Goal: Contribute content: Contribute content

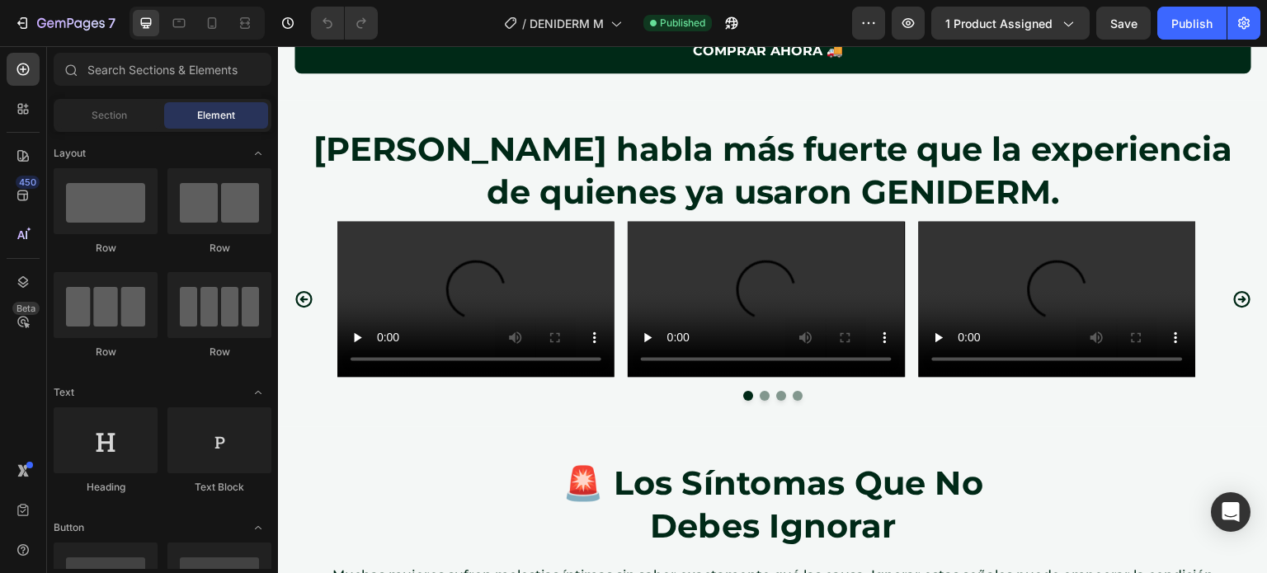
scroll to position [3171, 0]
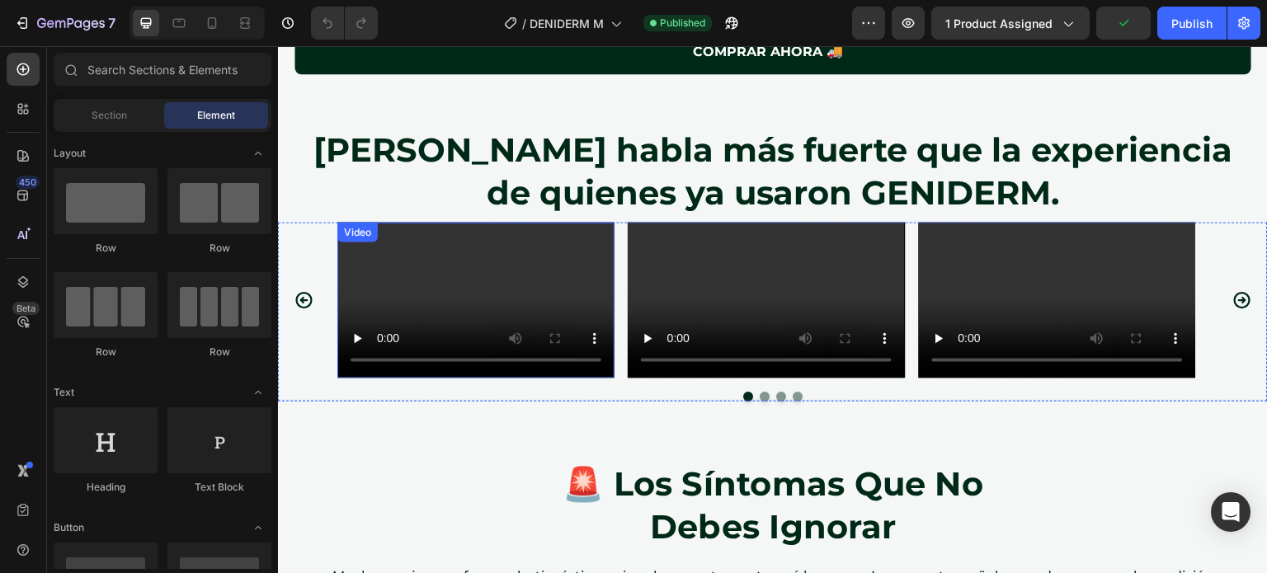
click at [545, 276] on video at bounding box center [475, 301] width 277 height 156
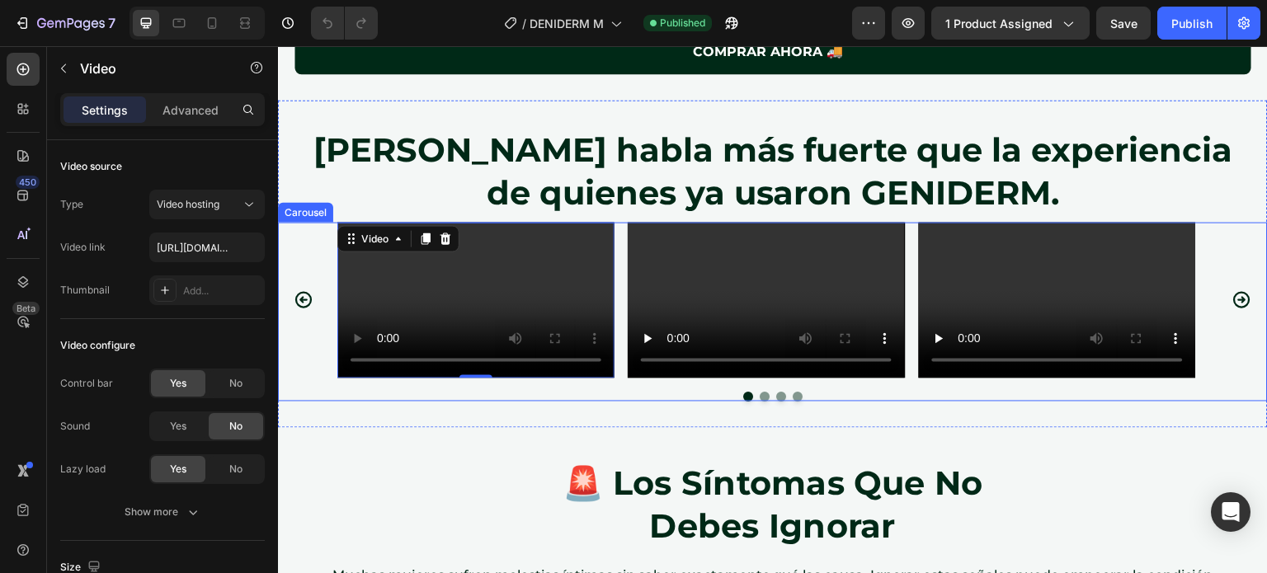
click at [622, 267] on div "Video 0 Video Video Video" at bounding box center [772, 301] width 871 height 156
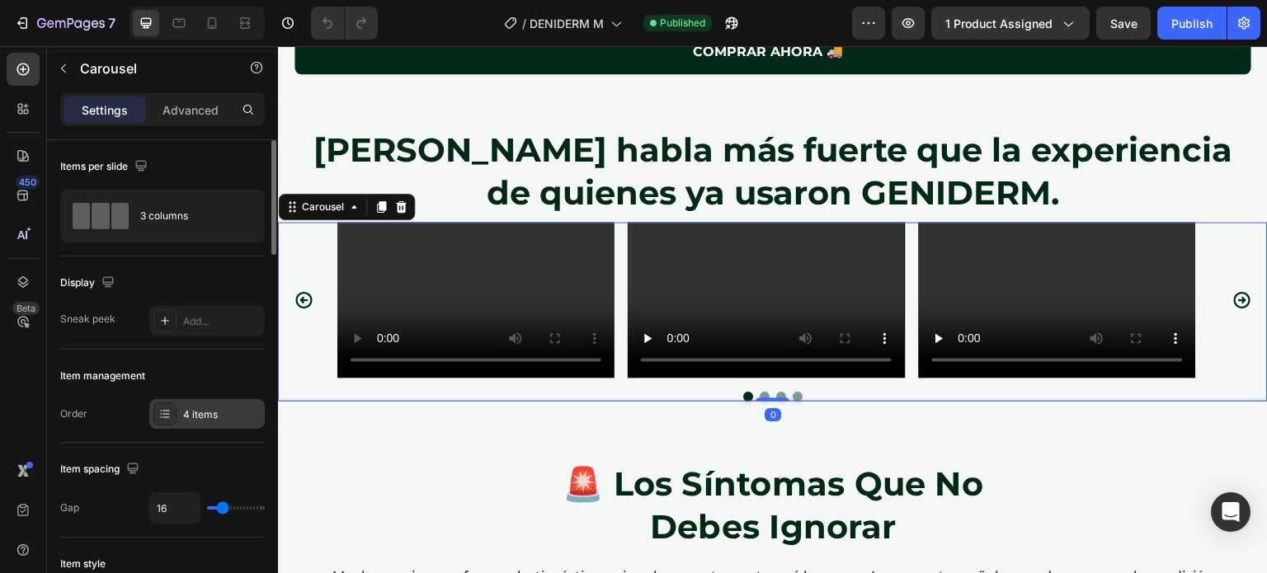
click at [211, 408] on div "4 items" at bounding box center [222, 415] width 78 height 15
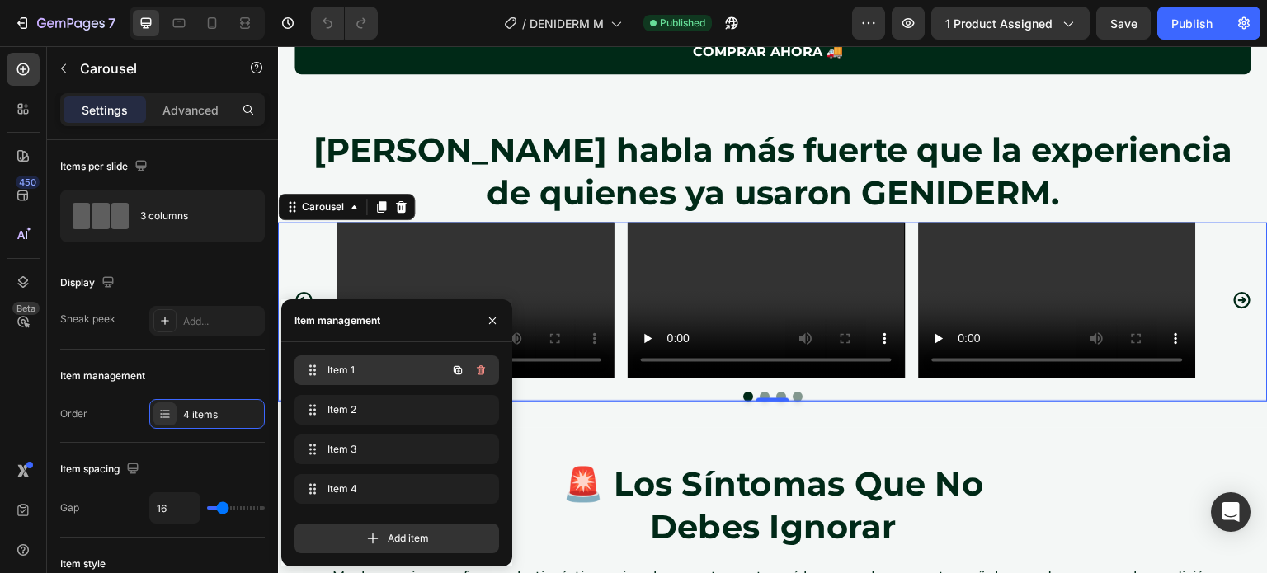
click at [346, 370] on span "Item 1" at bounding box center [374, 370] width 93 height 15
click at [498, 263] on video at bounding box center [475, 301] width 277 height 156
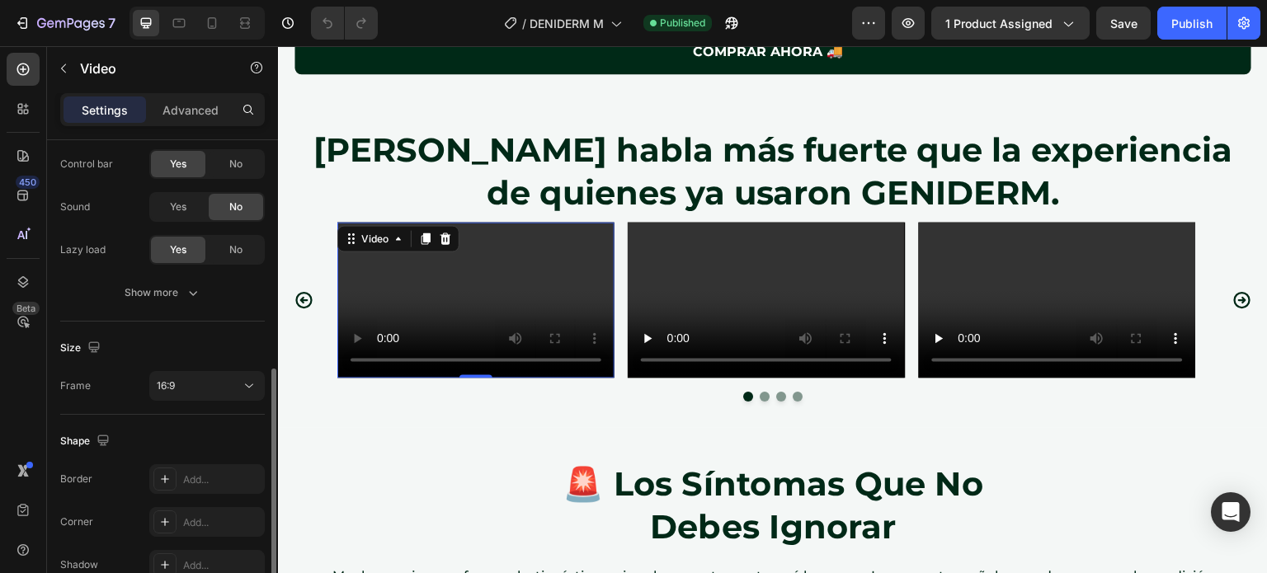
scroll to position [304, 0]
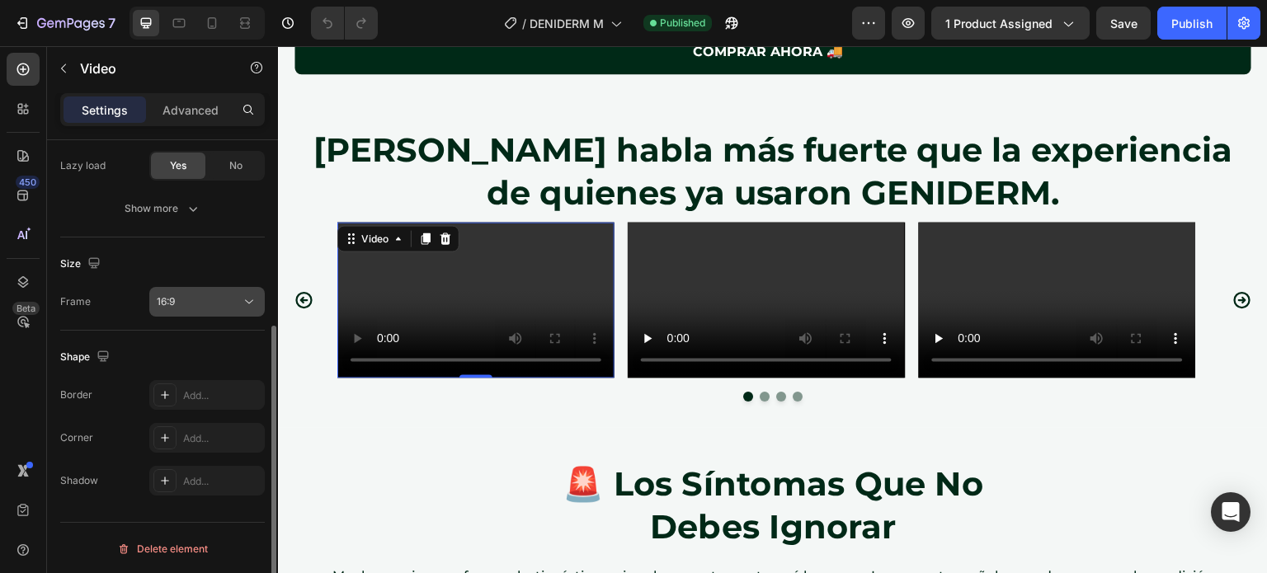
type input "[URL][DOMAIN_NAME]"
click at [210, 298] on div "16:9" at bounding box center [199, 302] width 84 height 15
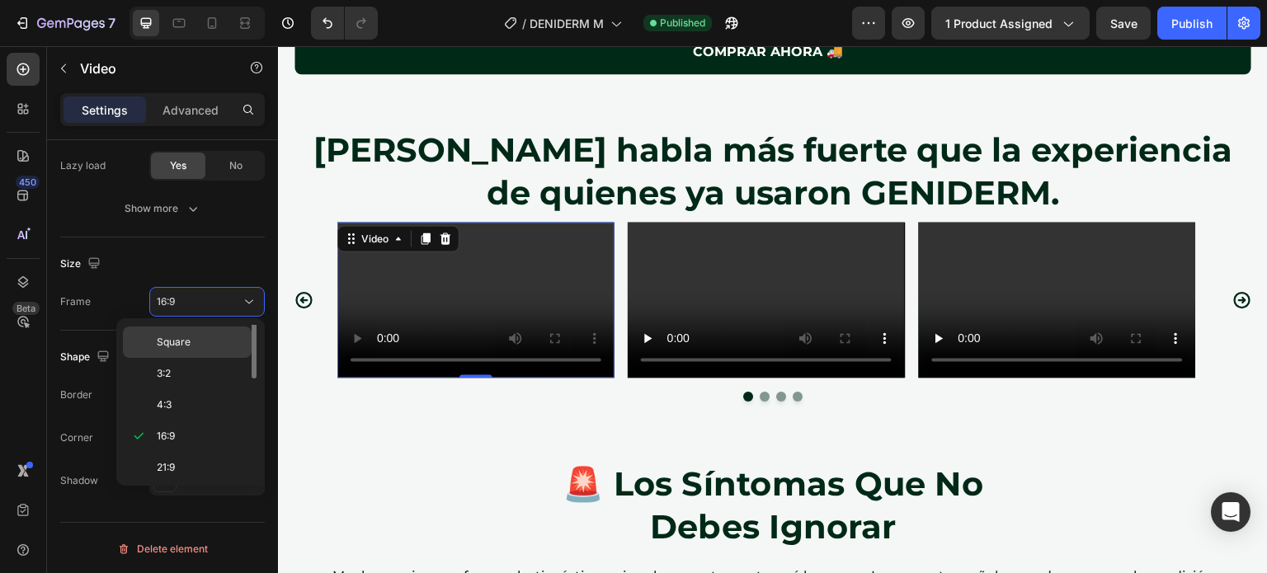
scroll to position [0, 0]
click at [195, 339] on p "Original" at bounding box center [200, 340] width 87 height 15
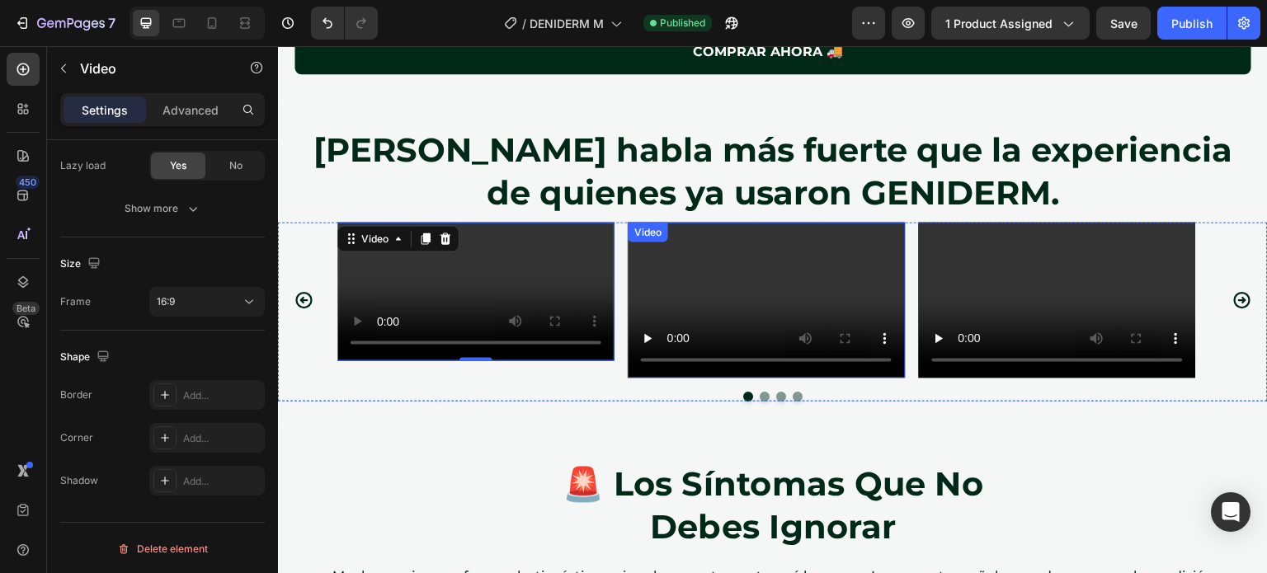
scroll to position [304, 0]
click at [741, 271] on video at bounding box center [766, 301] width 277 height 156
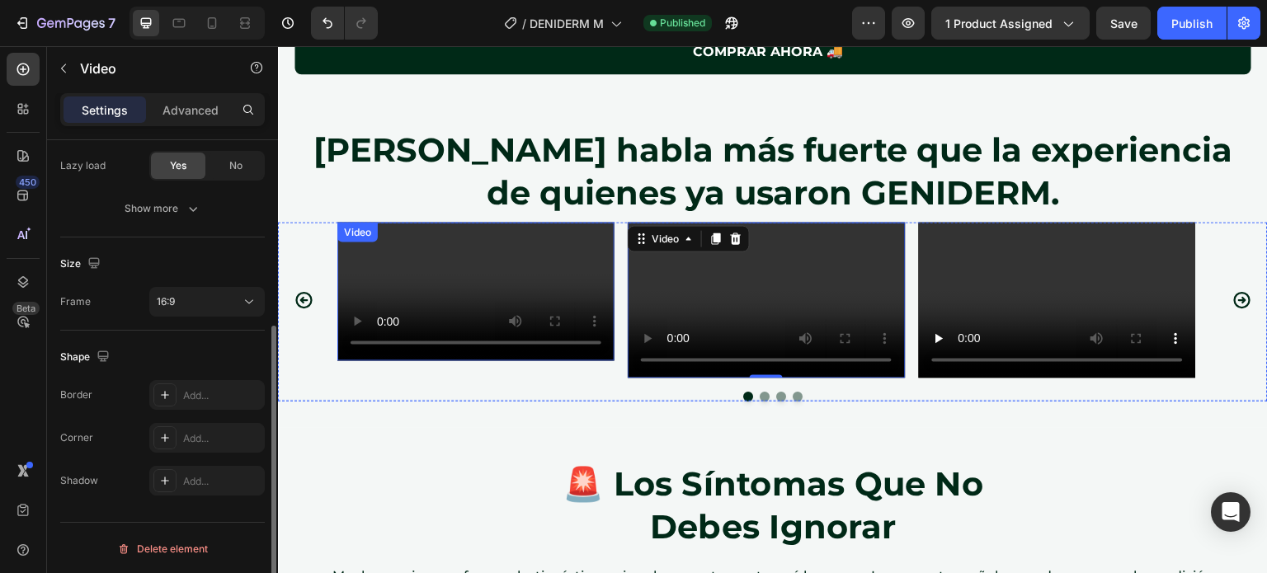
click at [457, 353] on video at bounding box center [475, 292] width 277 height 139
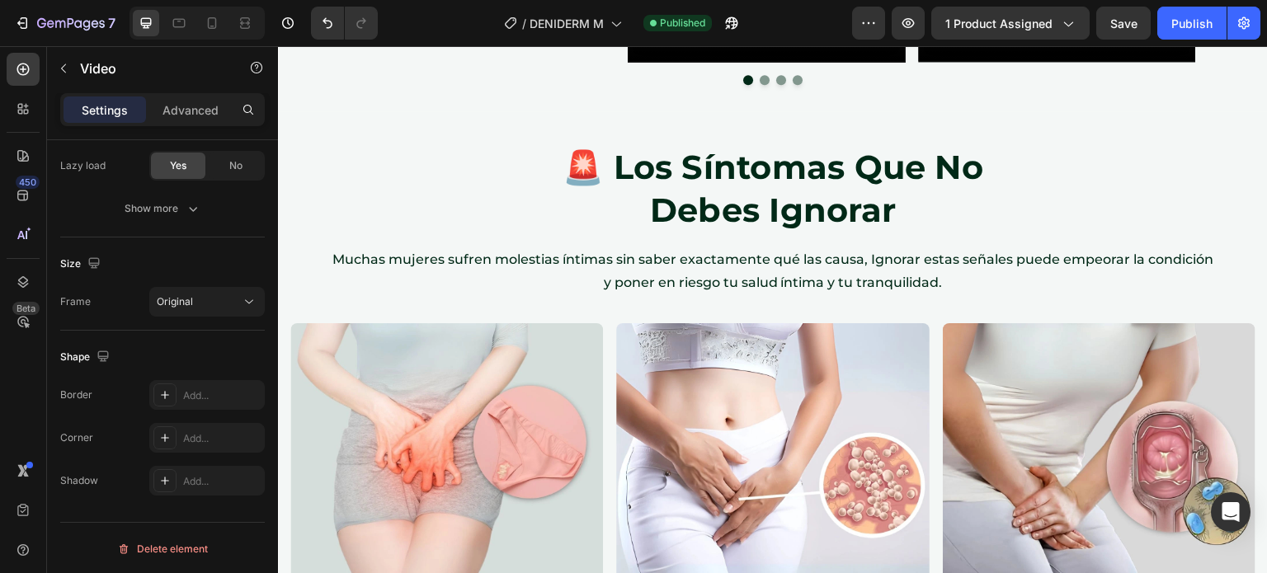
click at [111, 103] on p "Settings" at bounding box center [105, 109] width 46 height 17
click at [102, 111] on p "Settings" at bounding box center [105, 109] width 46 height 17
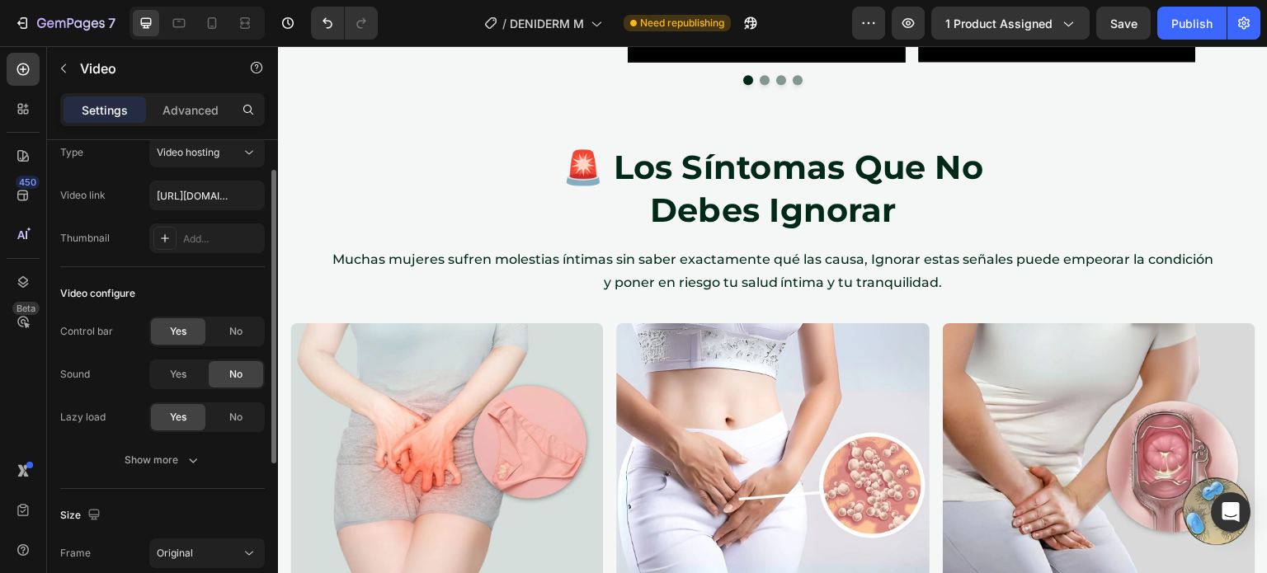
scroll to position [62, 0]
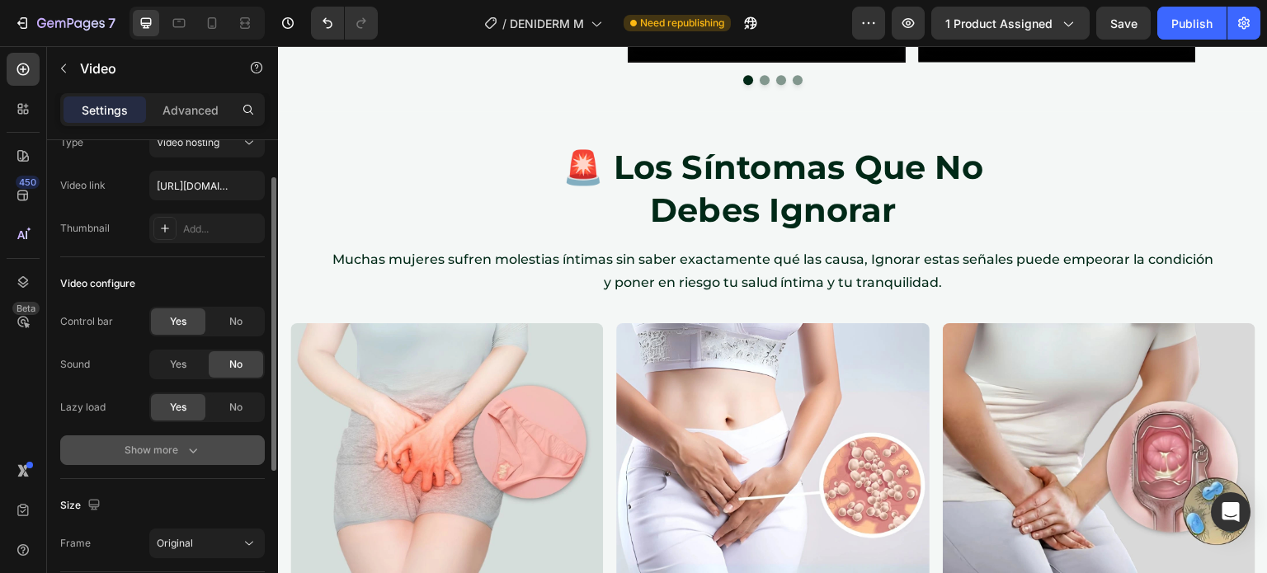
click at [185, 446] on icon "button" at bounding box center [193, 450] width 17 height 17
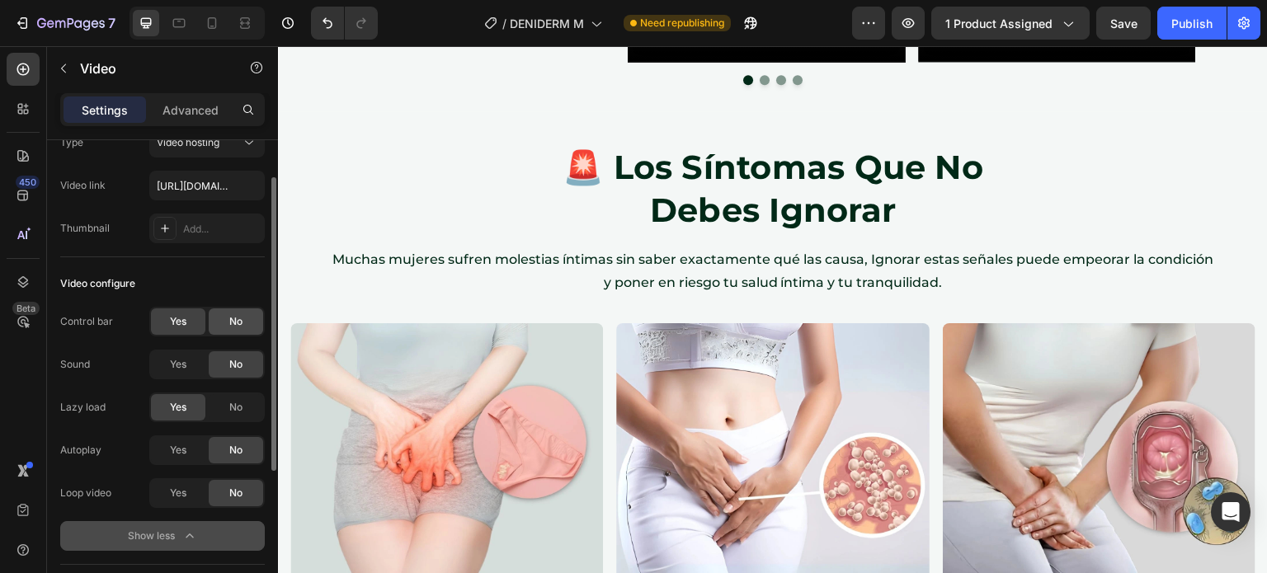
click at [238, 333] on div "No" at bounding box center [236, 322] width 54 height 26
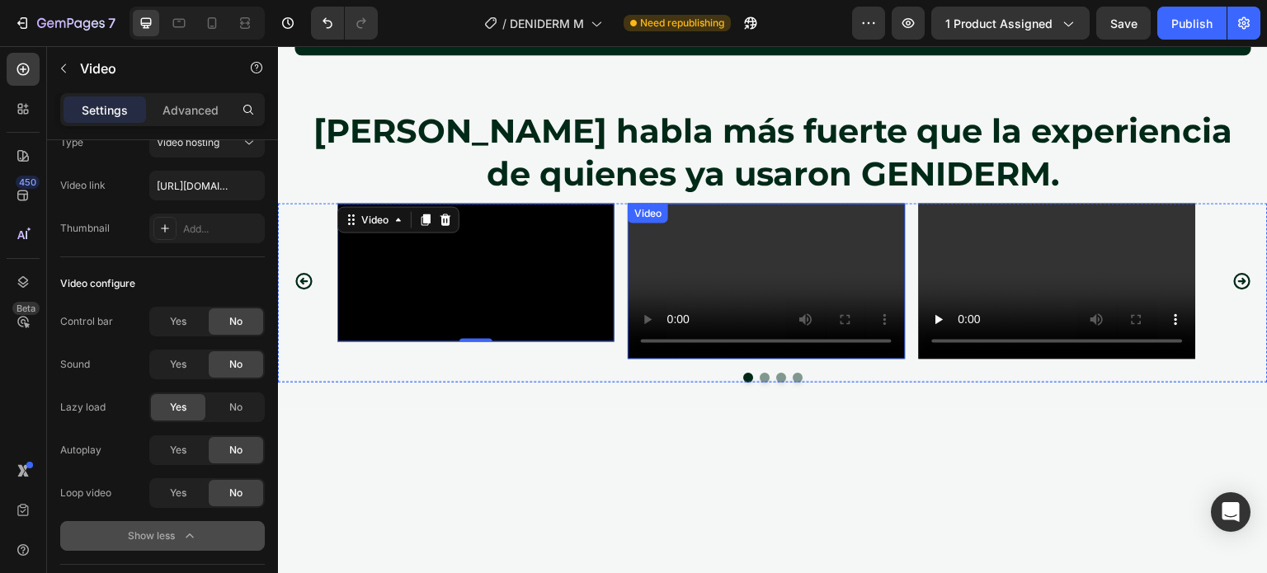
scroll to position [3190, 0]
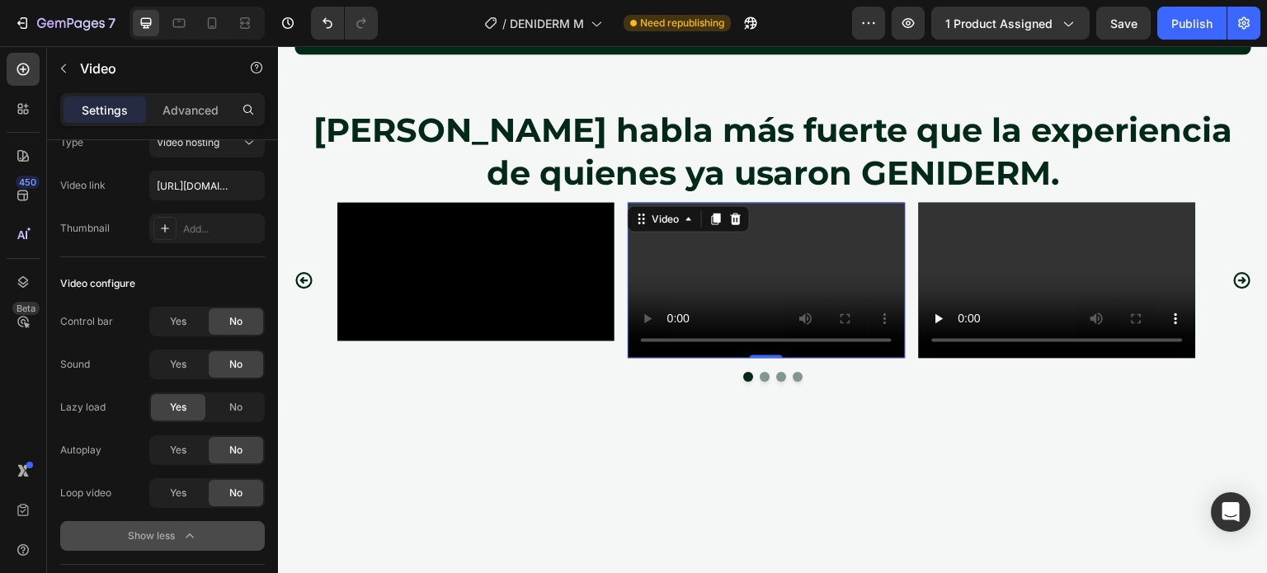
click at [818, 243] on video at bounding box center [766, 281] width 277 height 156
type input "[URL][DOMAIN_NAME]"
click at [224, 326] on div "No" at bounding box center [236, 322] width 54 height 26
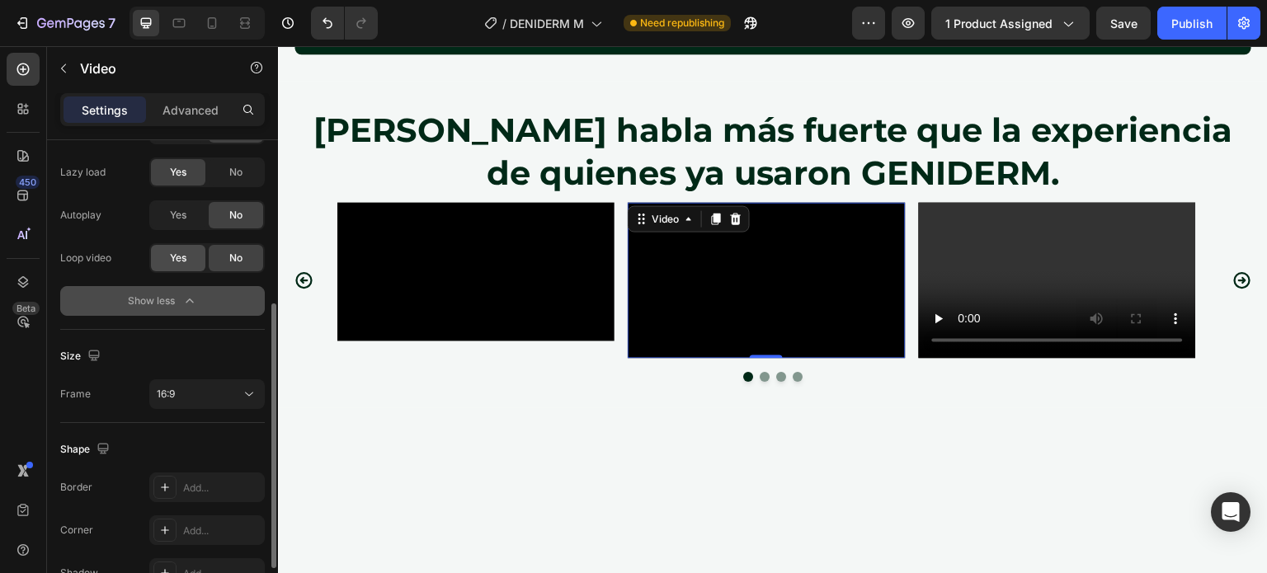
scroll to position [299, 0]
click at [195, 402] on button "16:9" at bounding box center [207, 393] width 116 height 30
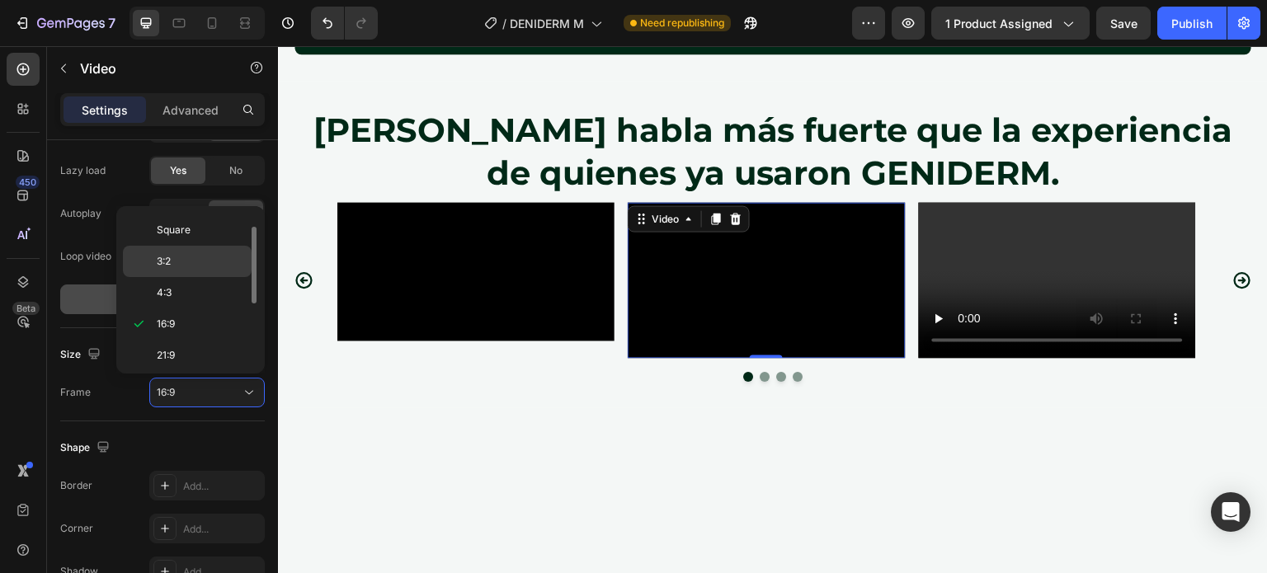
scroll to position [0, 0]
click at [165, 231] on span "Original" at bounding box center [175, 228] width 36 height 15
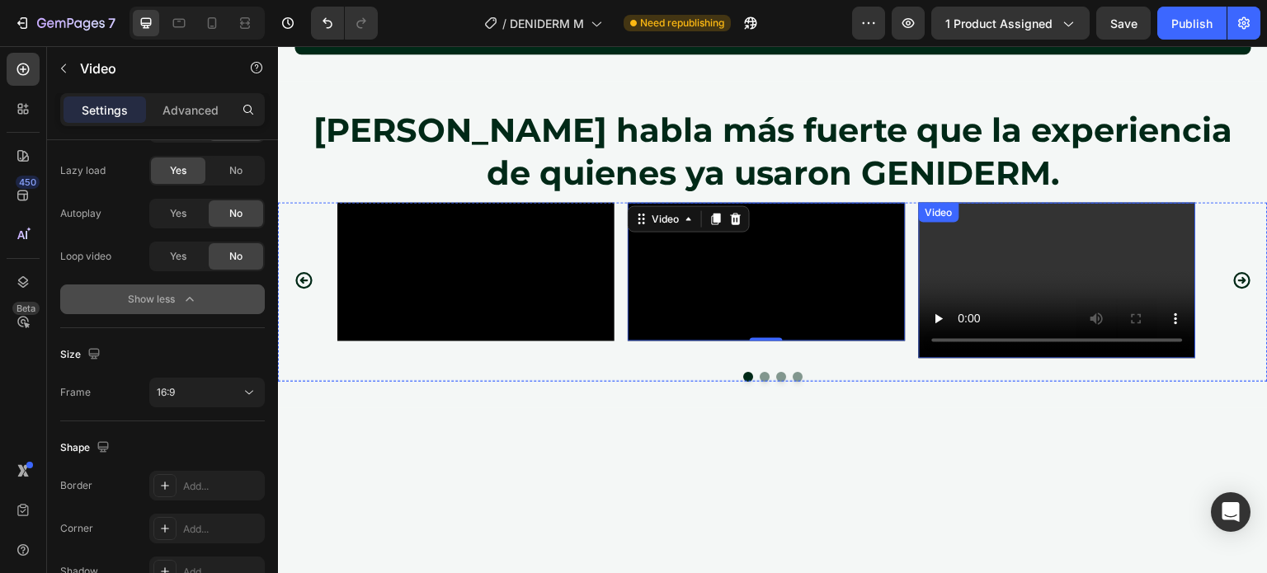
click at [1034, 221] on div "Video" at bounding box center [1057, 281] width 277 height 156
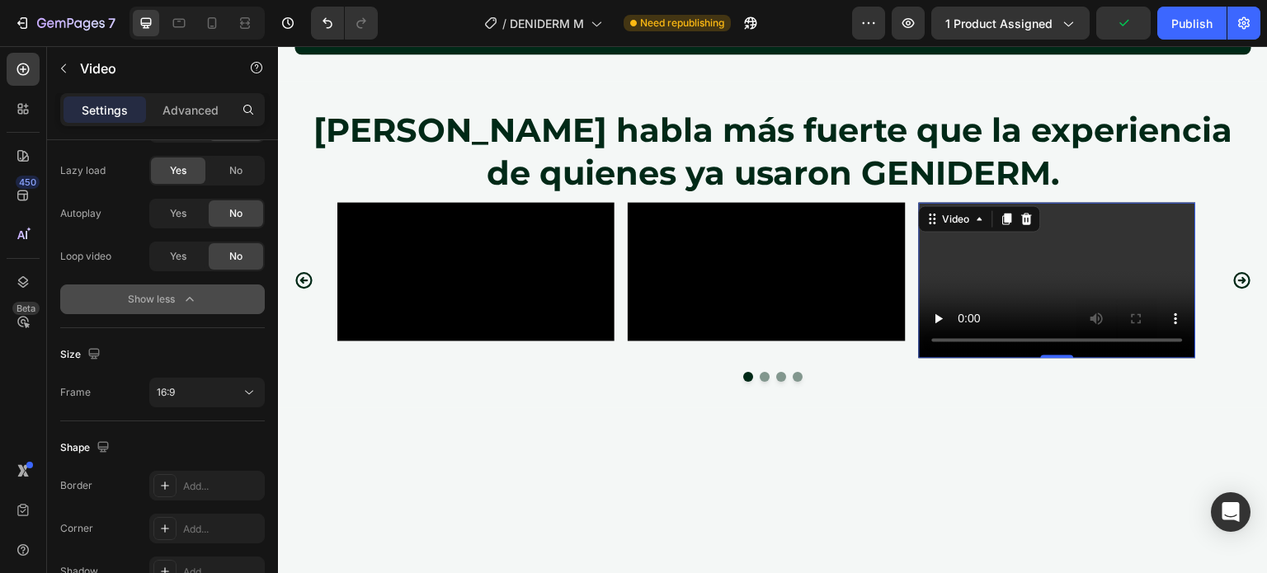
click at [1008, 283] on video at bounding box center [1057, 281] width 277 height 156
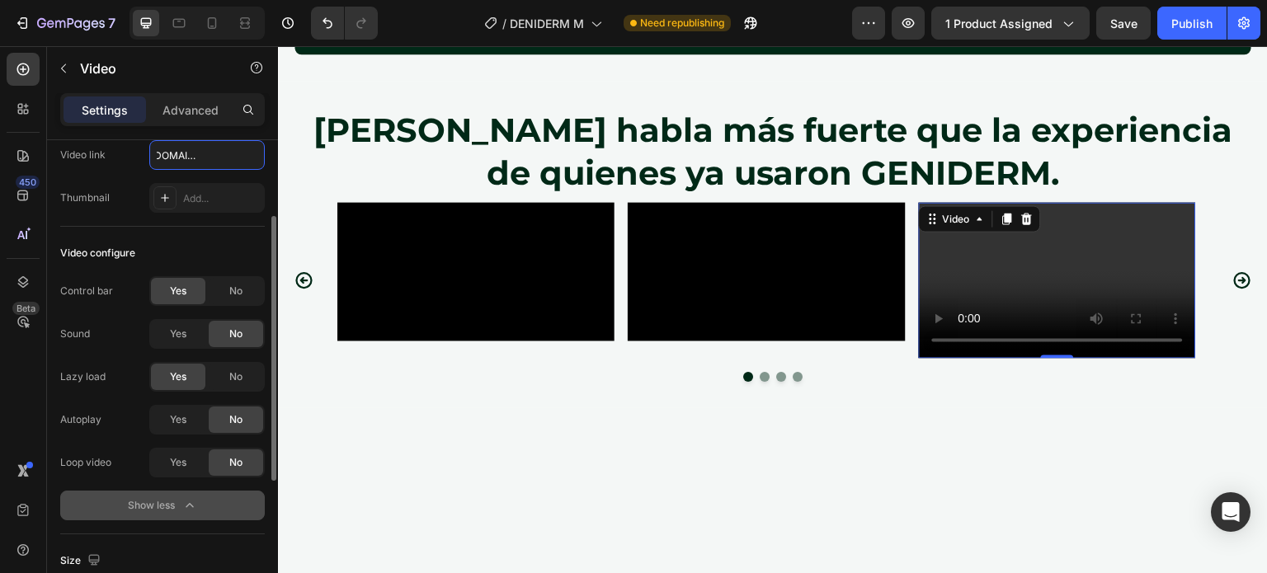
scroll to position [110, 0]
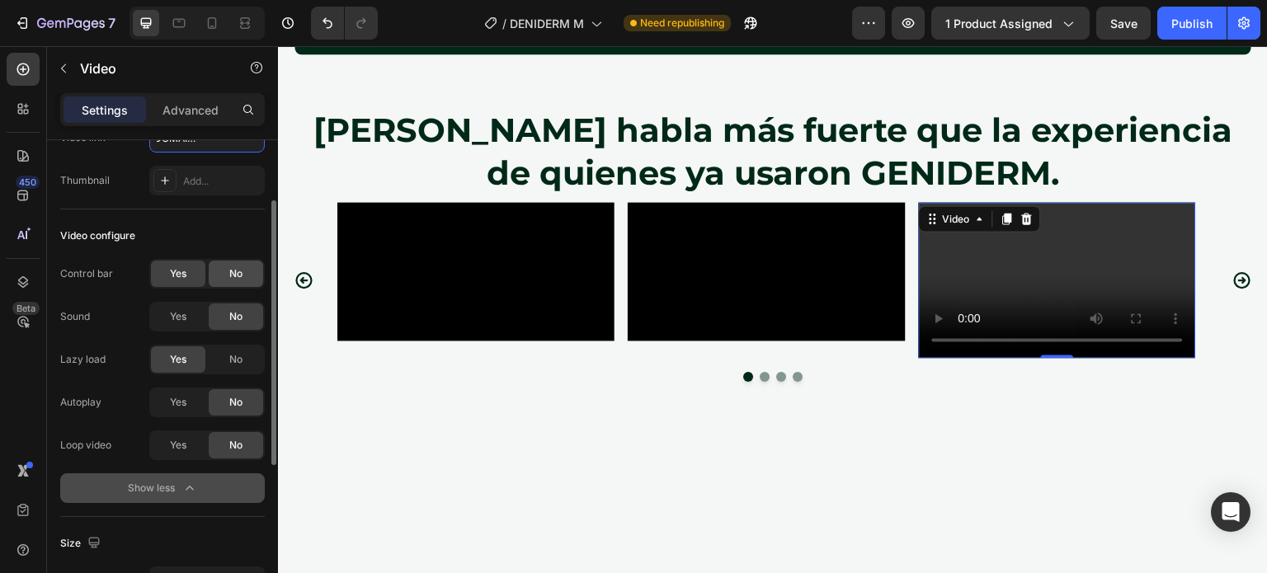
type input "[URL][DOMAIN_NAME]"
click at [233, 285] on div "No" at bounding box center [236, 274] width 54 height 26
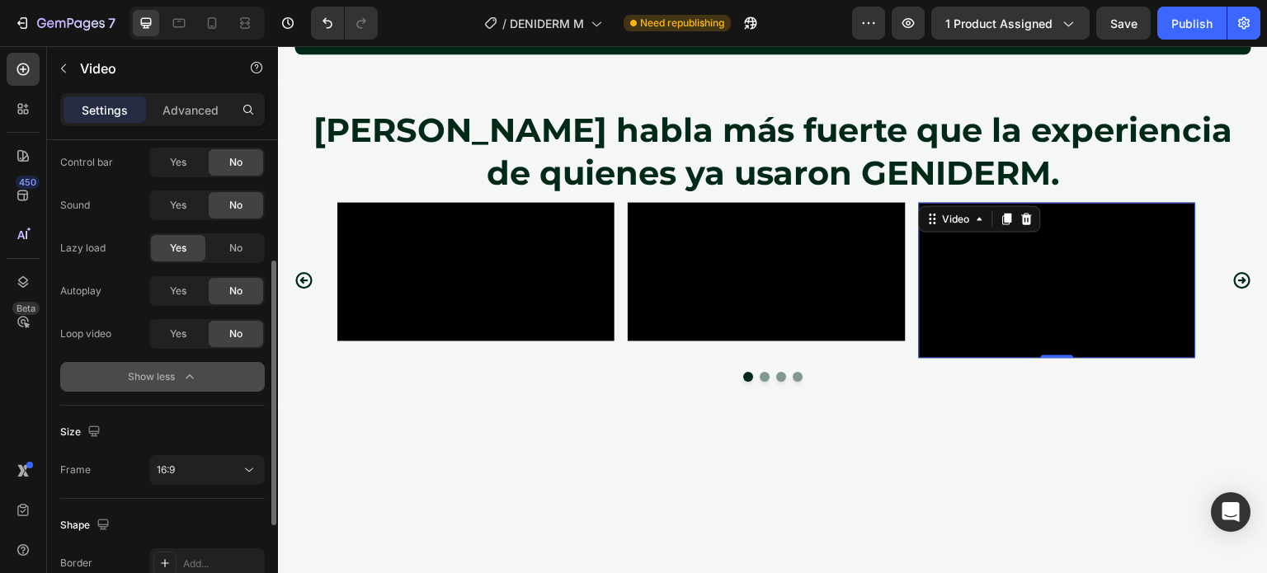
scroll to position [220, 0]
click at [190, 488] on div "Size Frame 16:9" at bounding box center [162, 453] width 205 height 93
click at [182, 471] on div "16:9" at bounding box center [199, 471] width 84 height 15
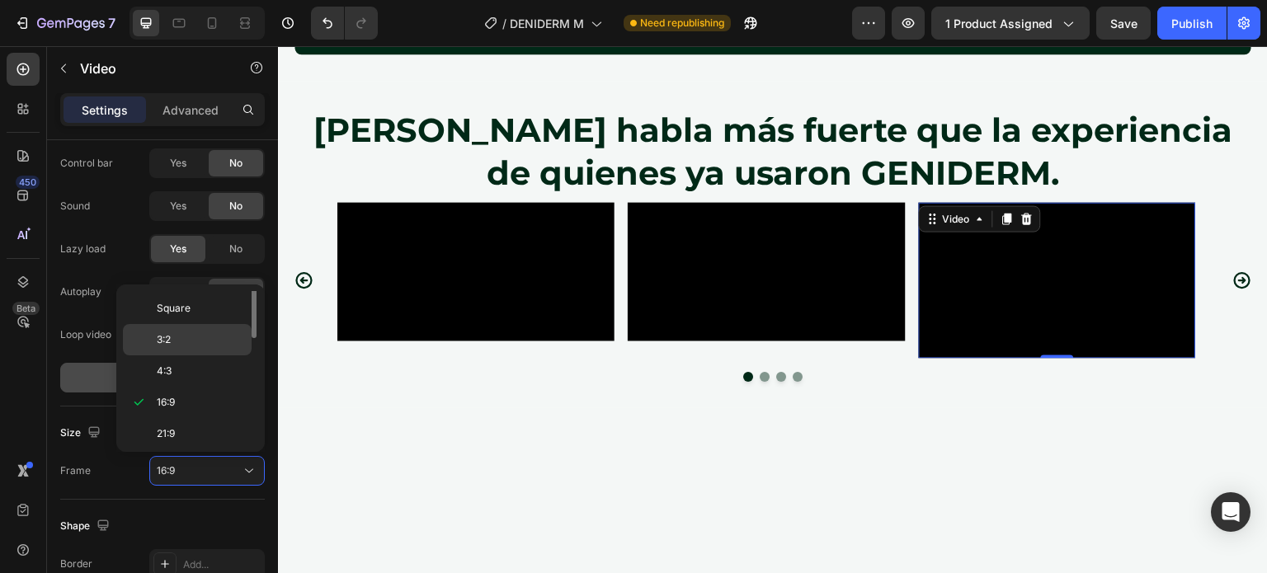
scroll to position [0, 0]
click at [189, 310] on span "Original" at bounding box center [175, 306] width 36 height 15
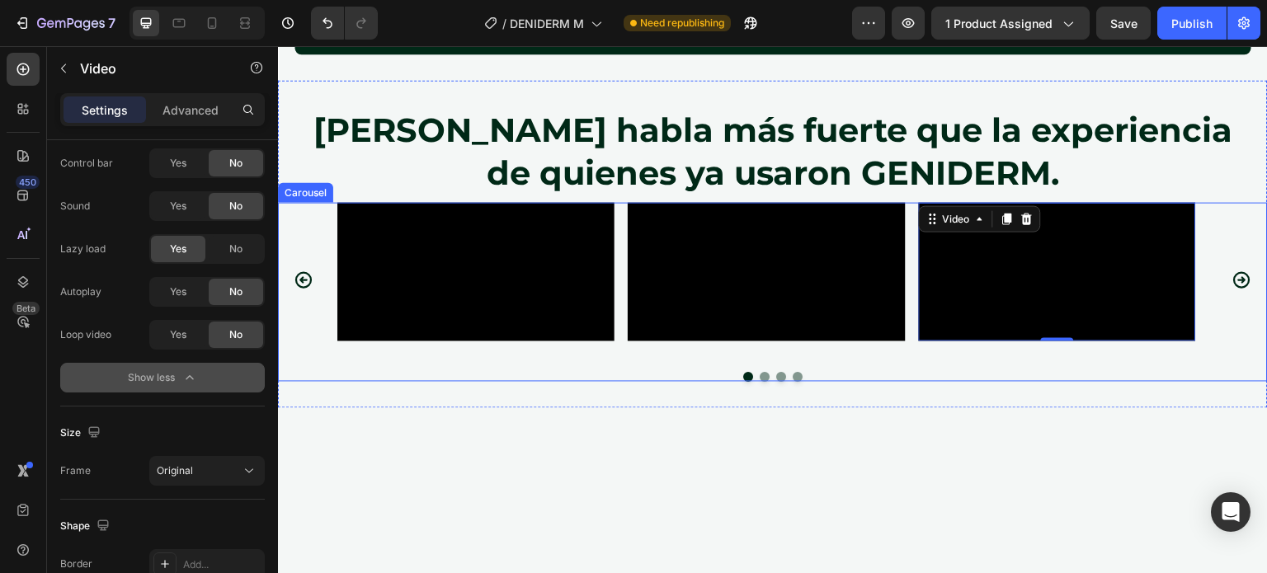
click at [1234, 290] on icon "Carousel Next Arrow" at bounding box center [1243, 281] width 20 height 20
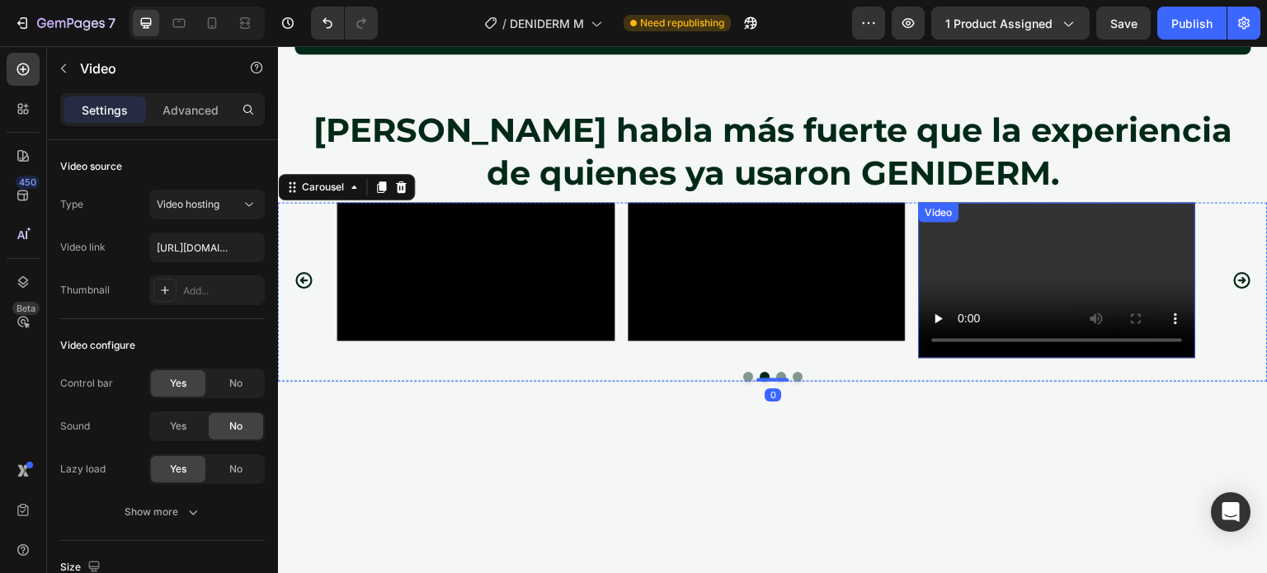
click at [1032, 260] on video at bounding box center [1057, 281] width 277 height 156
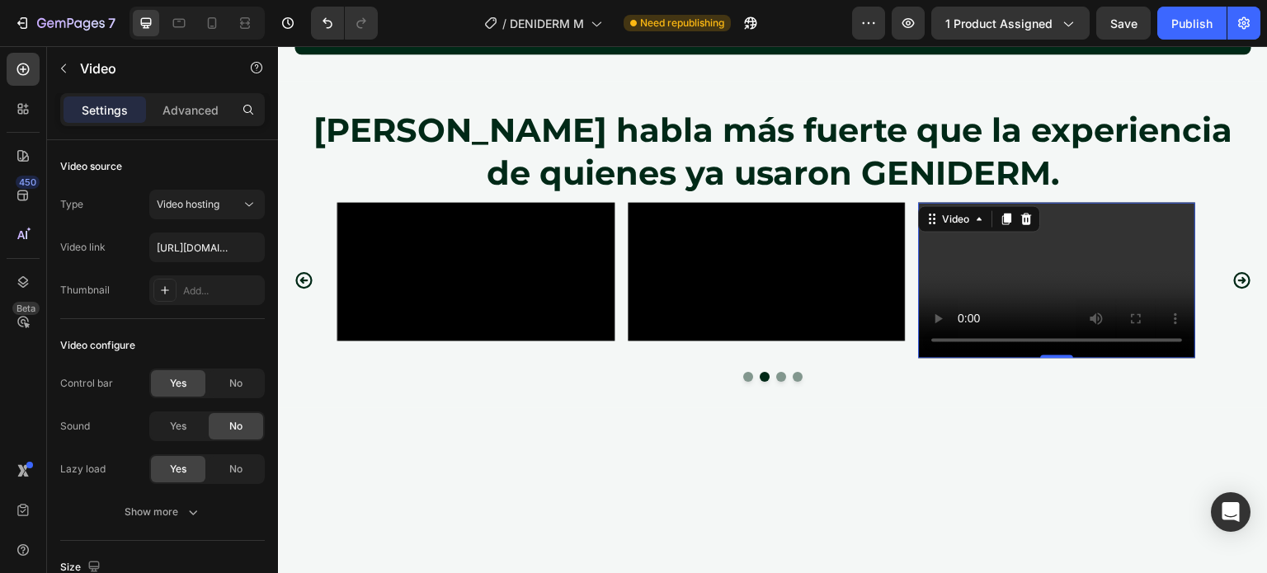
click at [1070, 277] on video at bounding box center [1057, 281] width 277 height 156
paste input "[URL][DOMAIN_NAME]"
type input "[URL][DOMAIN_NAME]"
click at [230, 392] on div "No" at bounding box center [236, 383] width 54 height 26
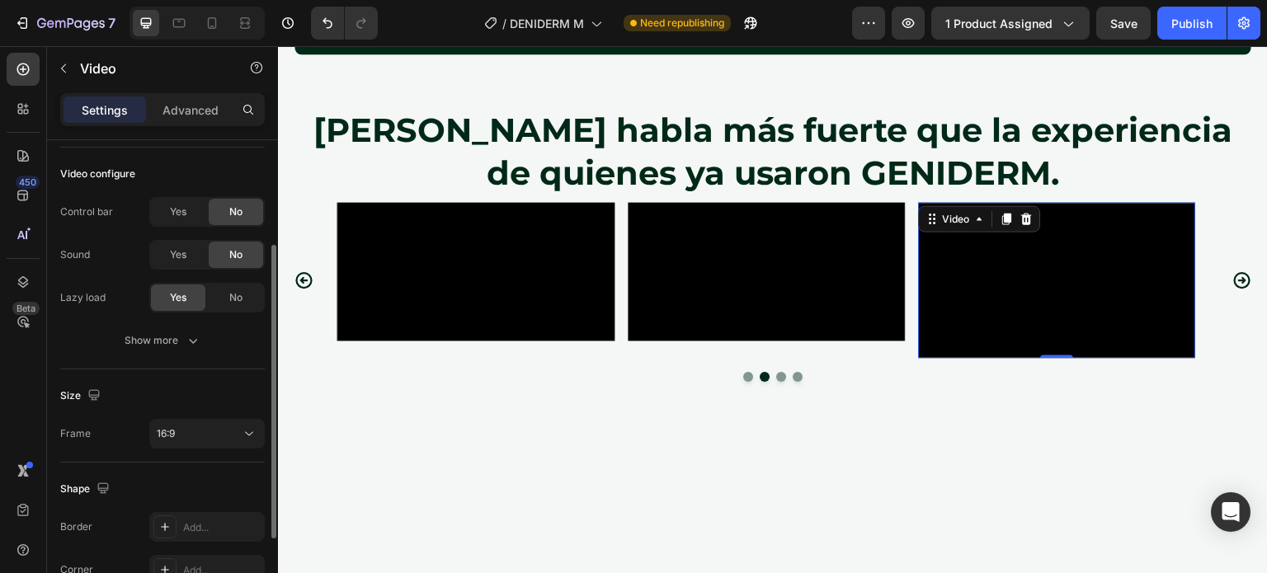
scroll to position [172, 0]
click at [215, 428] on div "16:9" at bounding box center [199, 434] width 84 height 15
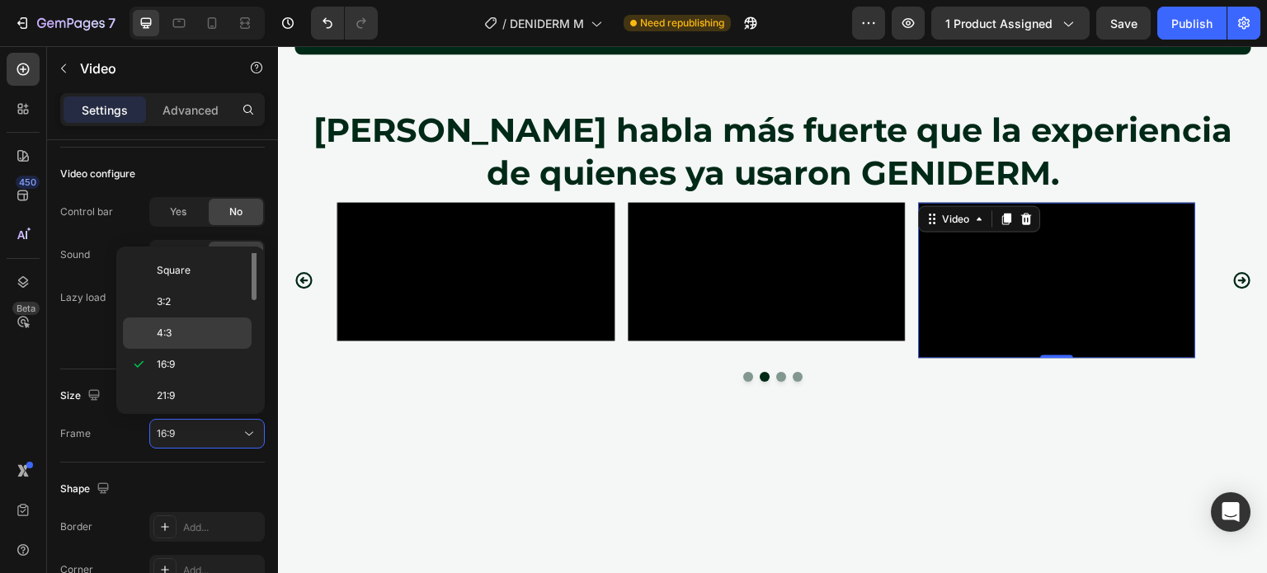
scroll to position [0, 0]
click at [172, 266] on span "Original" at bounding box center [175, 269] width 36 height 15
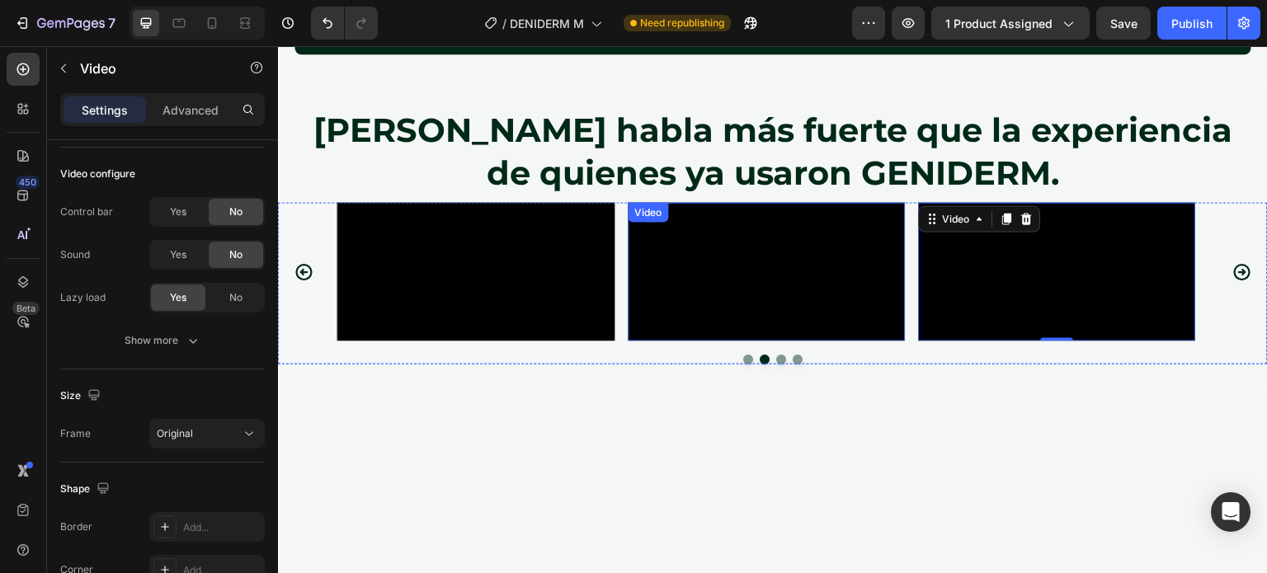
scroll to position [3323, 0]
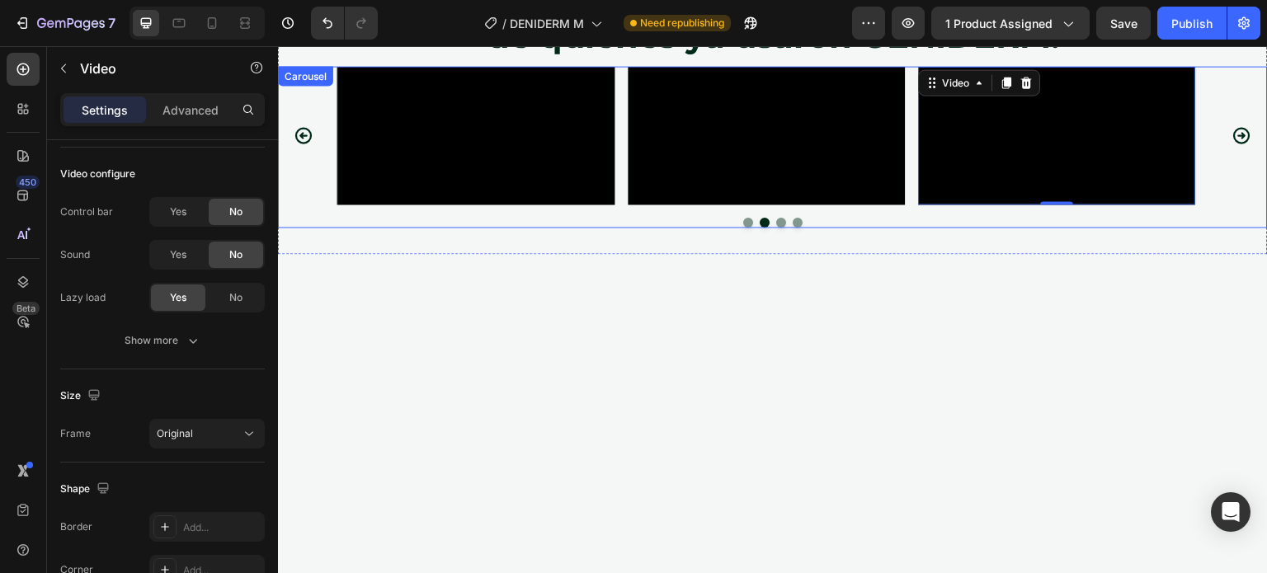
click at [1234, 144] on icon "Carousel Next Arrow" at bounding box center [1242, 135] width 17 height 17
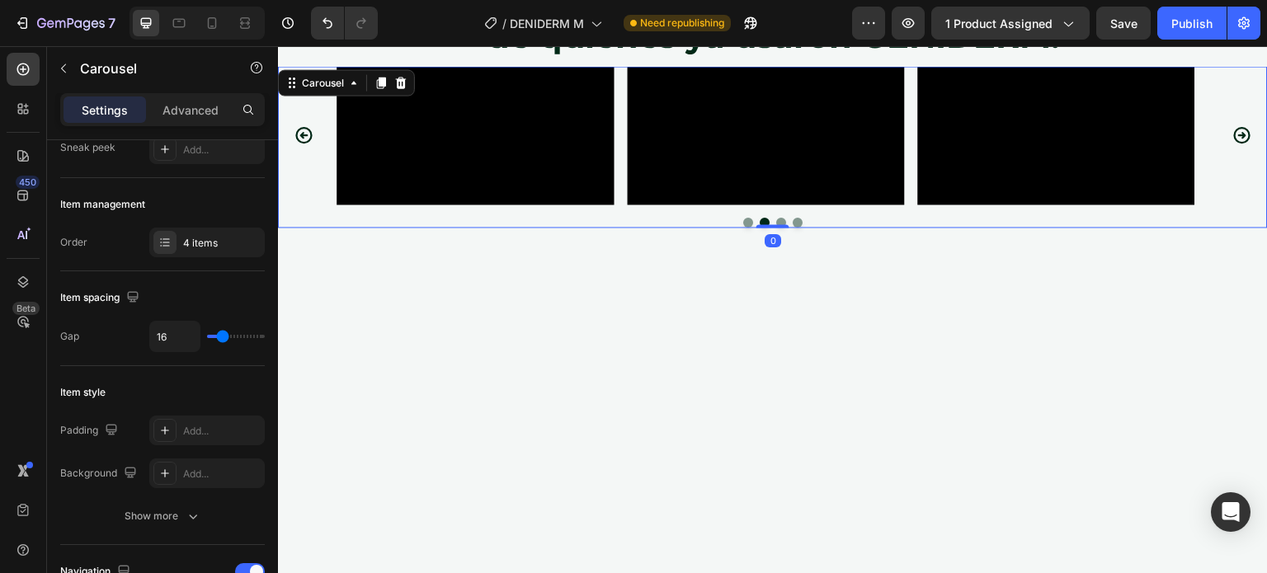
scroll to position [0, 0]
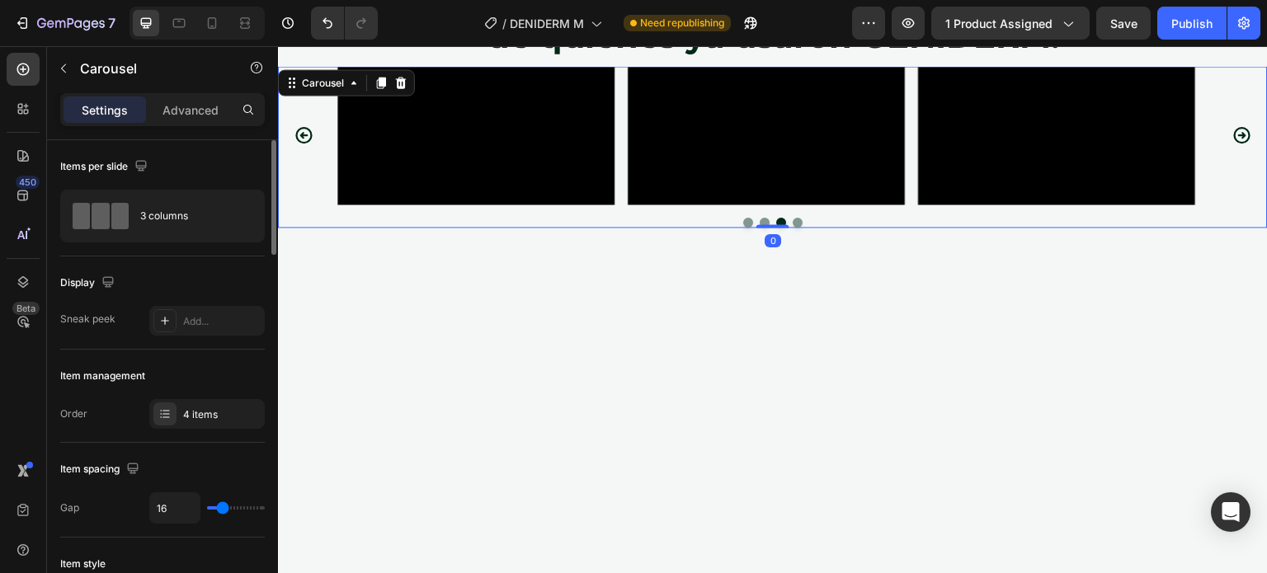
click at [1234, 144] on icon "Carousel Next Arrow" at bounding box center [1242, 135] width 17 height 17
click at [1189, 20] on div "Publish" at bounding box center [1192, 23] width 41 height 17
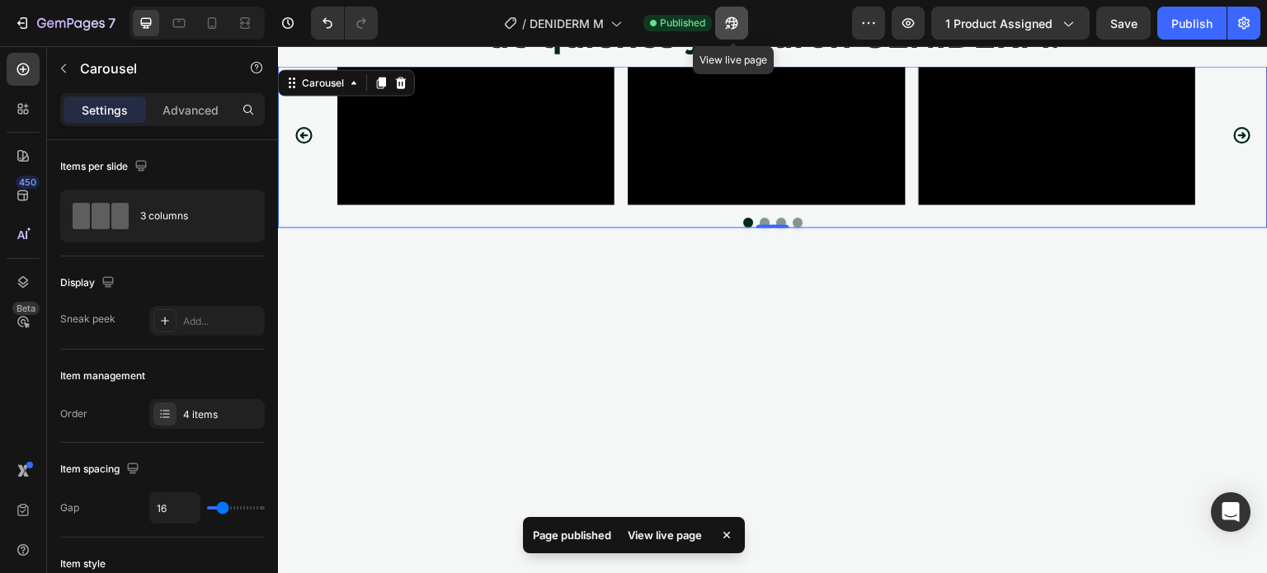
click at [740, 24] on icon "button" at bounding box center [732, 23] width 17 height 17
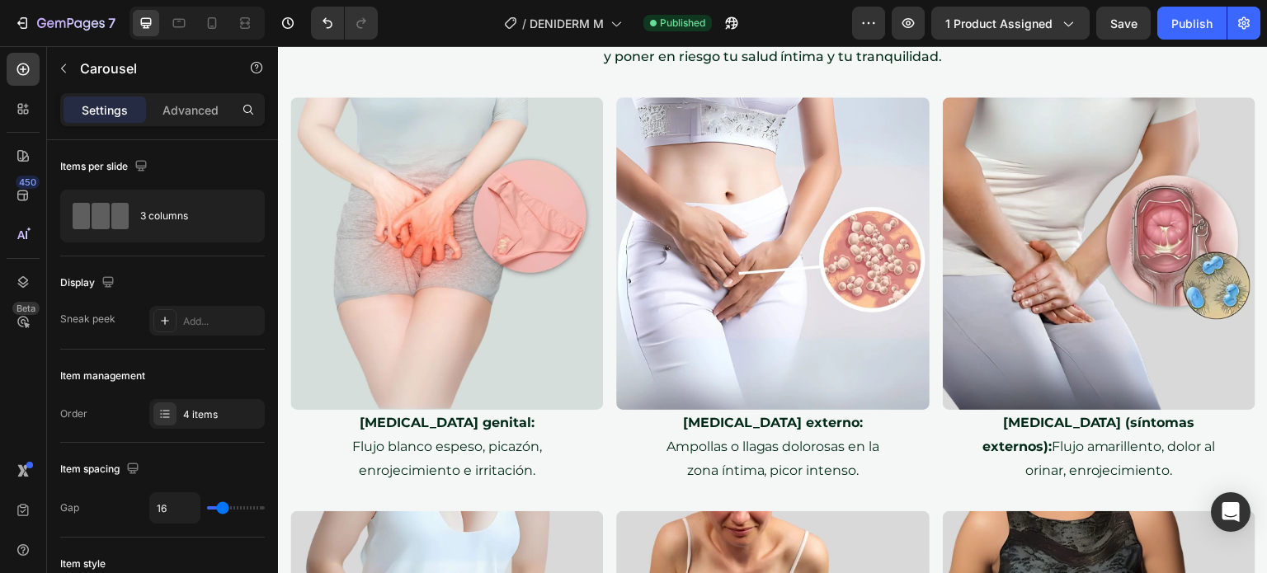
scroll to position [3845, 0]
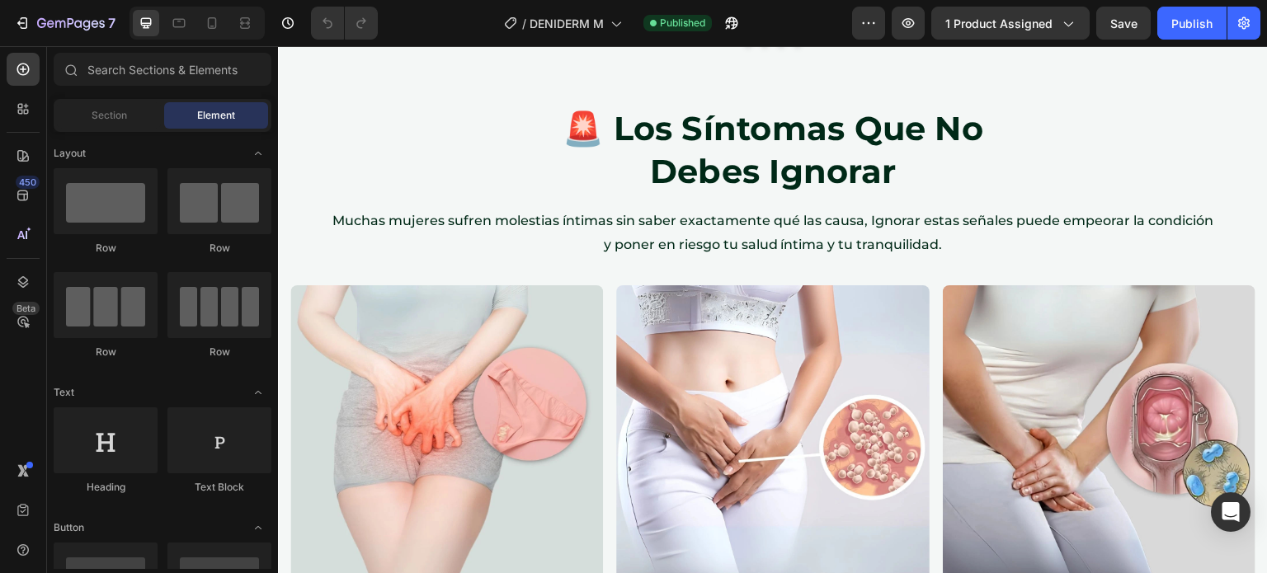
scroll to position [3350, 0]
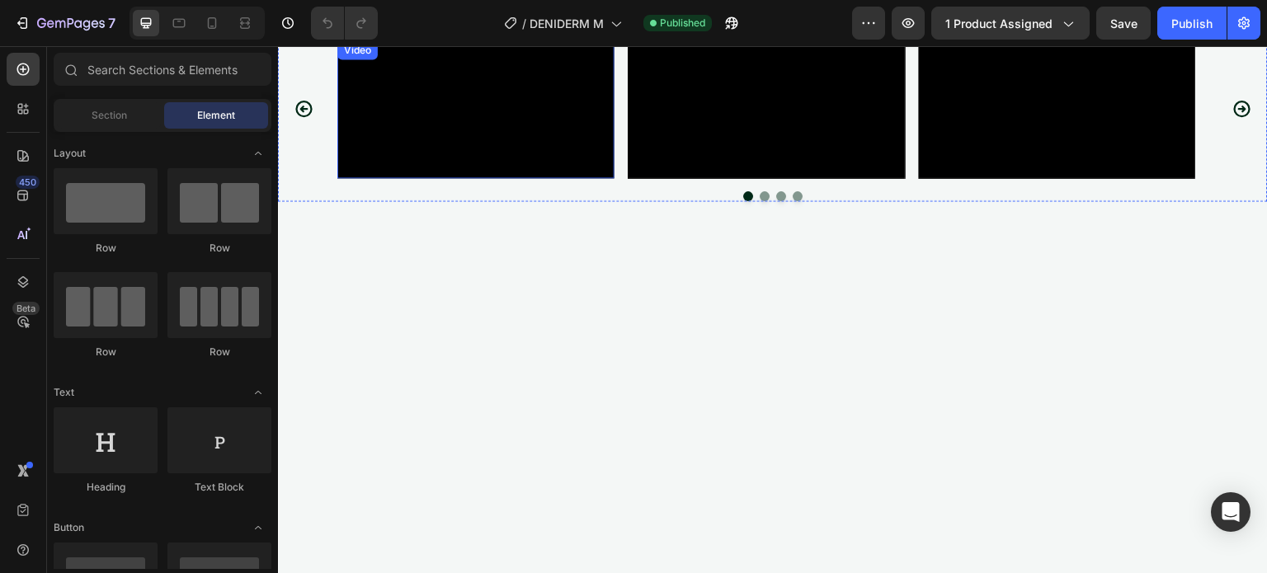
click at [507, 178] on video at bounding box center [475, 109] width 277 height 139
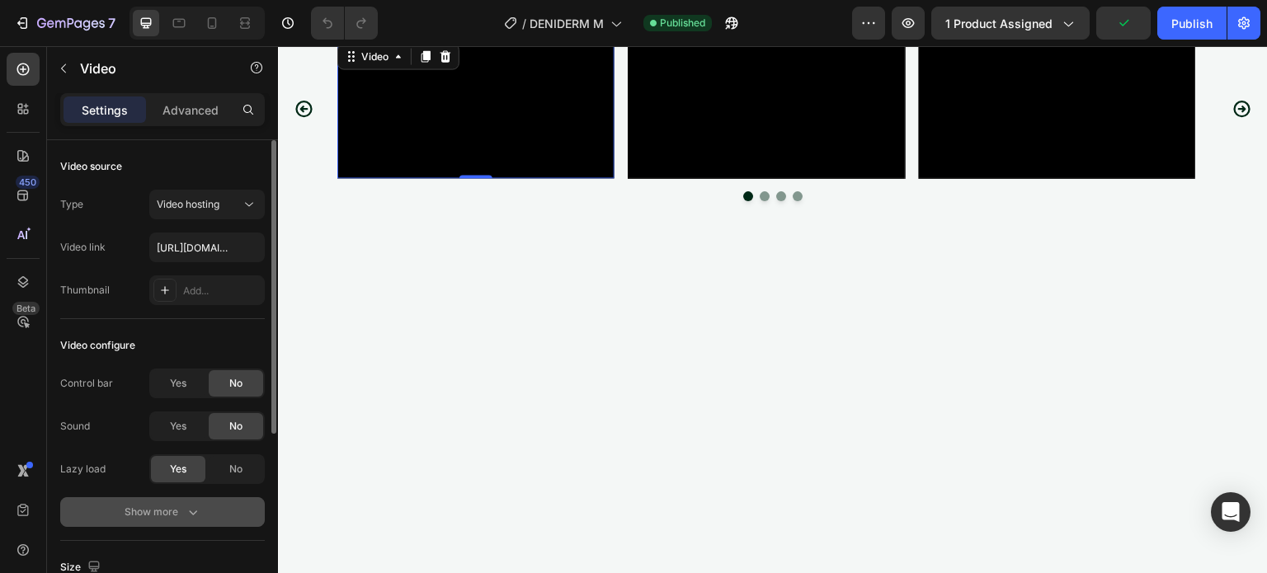
click at [158, 507] on div "Show more" at bounding box center [163, 512] width 77 height 17
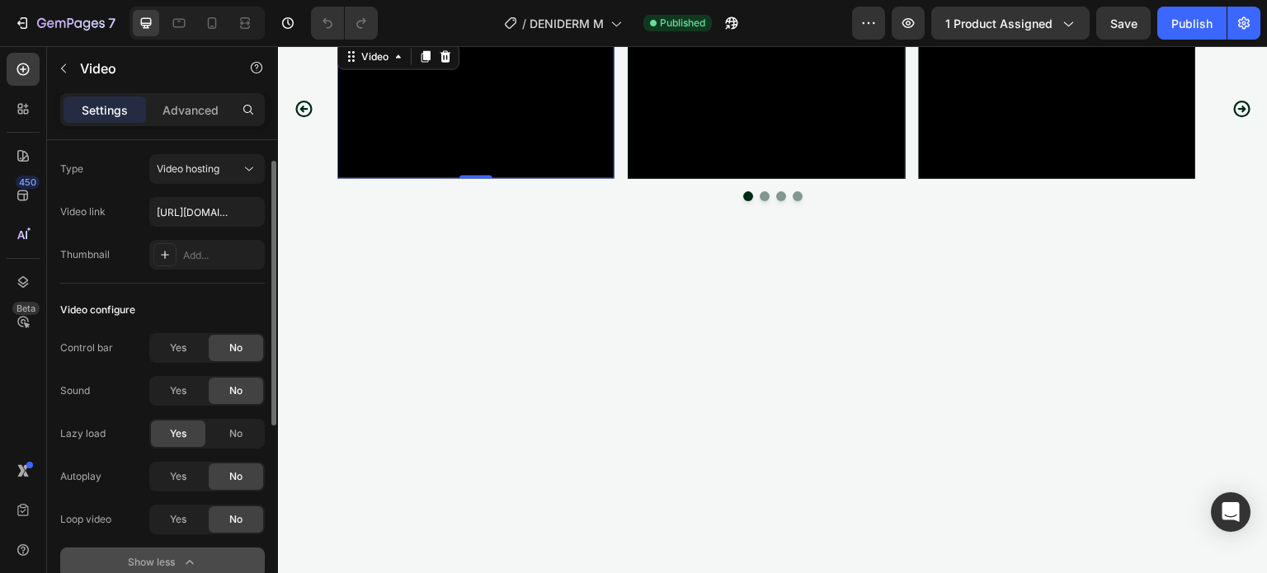
scroll to position [36, 0]
click at [181, 476] on span "Yes" at bounding box center [178, 476] width 17 height 15
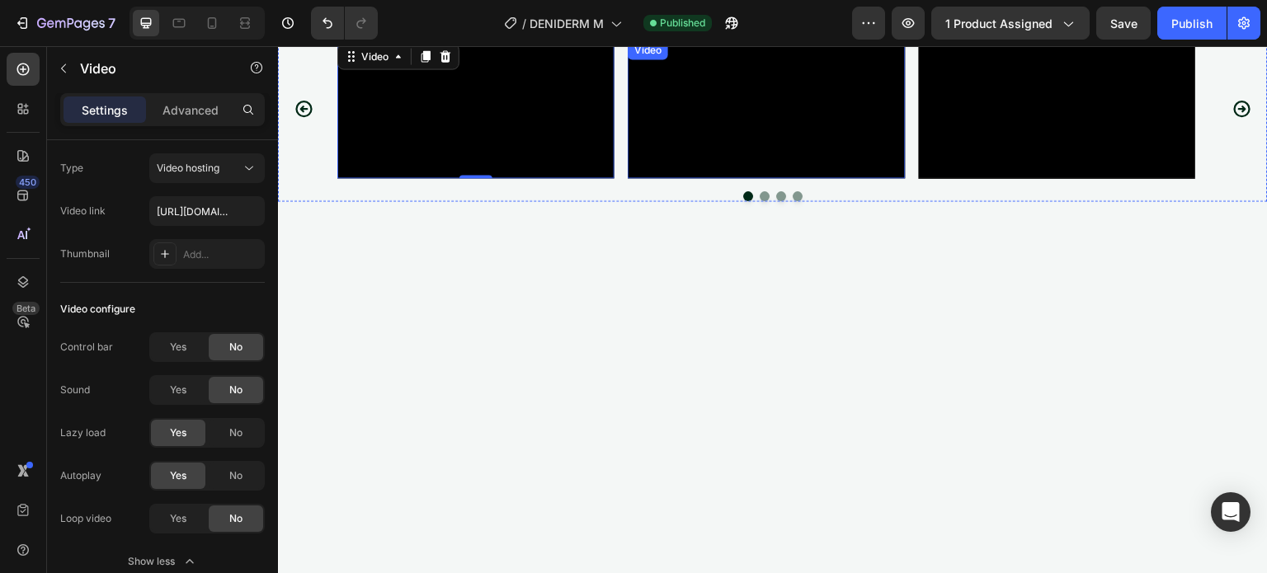
click at [799, 178] on video at bounding box center [766, 109] width 277 height 139
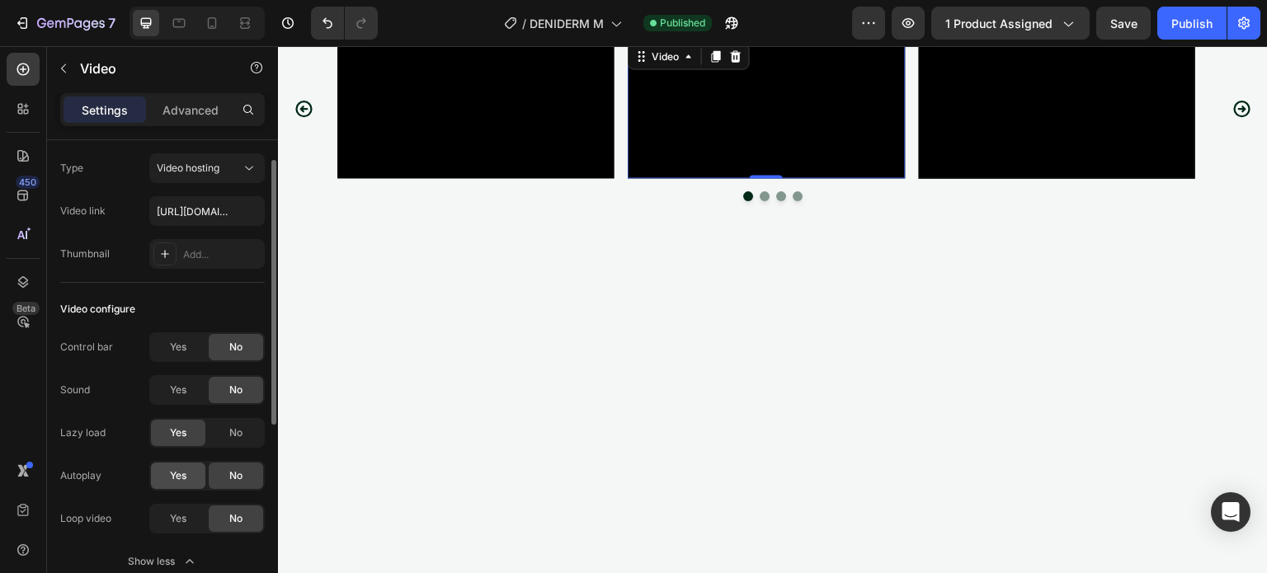
click at [163, 471] on div "Yes" at bounding box center [178, 476] width 54 height 26
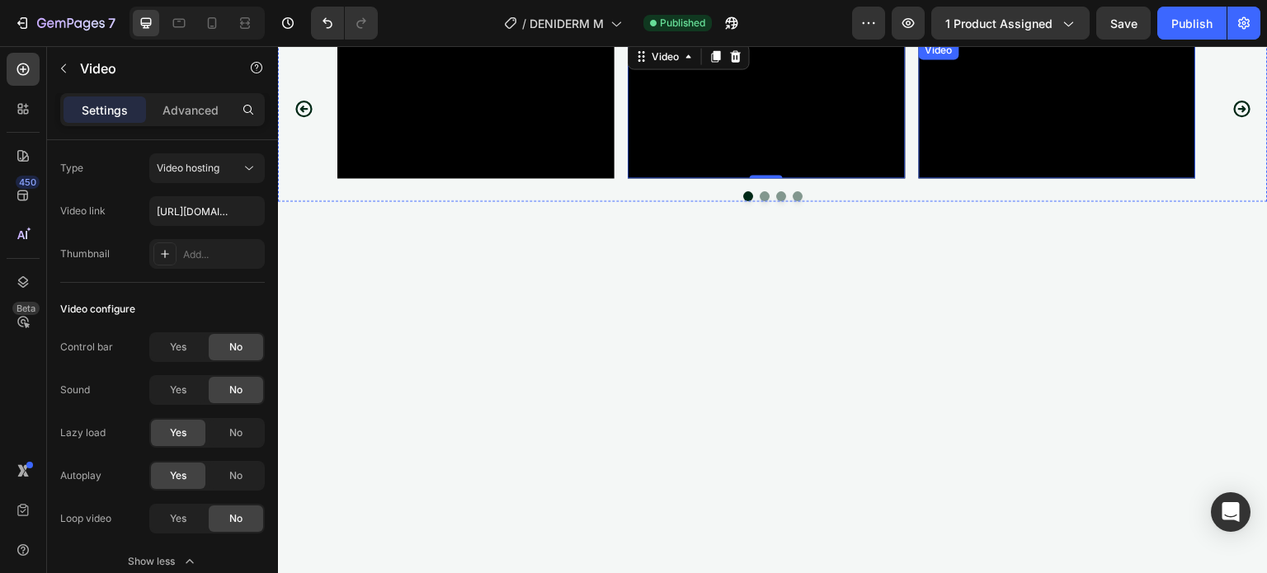
click at [942, 178] on video at bounding box center [1057, 109] width 277 height 139
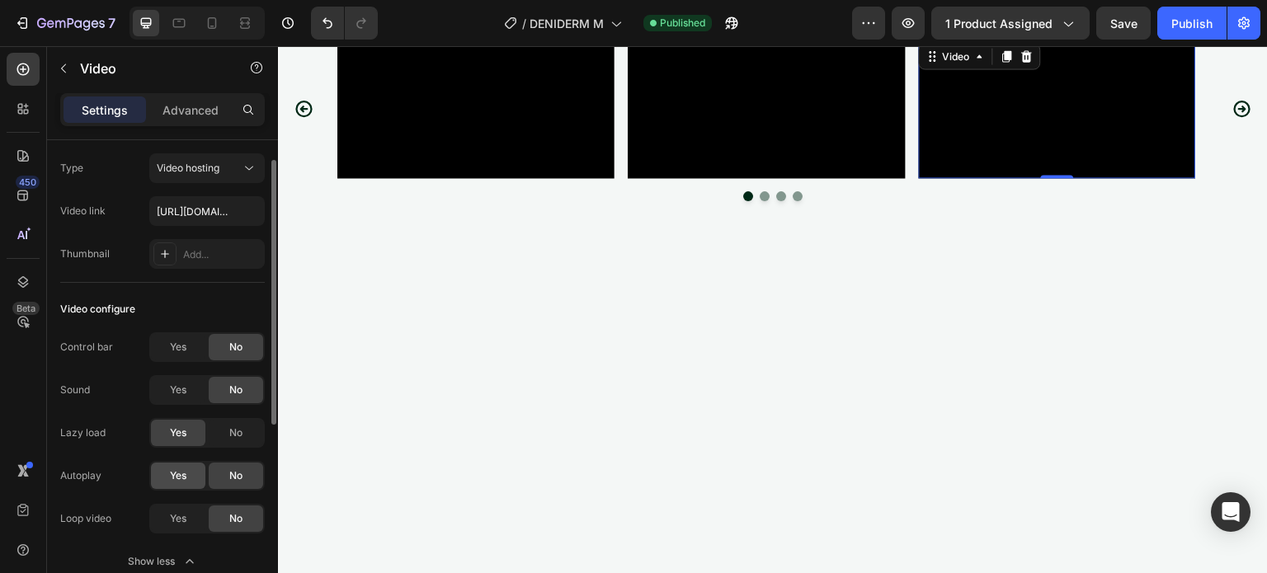
click at [163, 482] on div "Yes" at bounding box center [178, 476] width 54 height 26
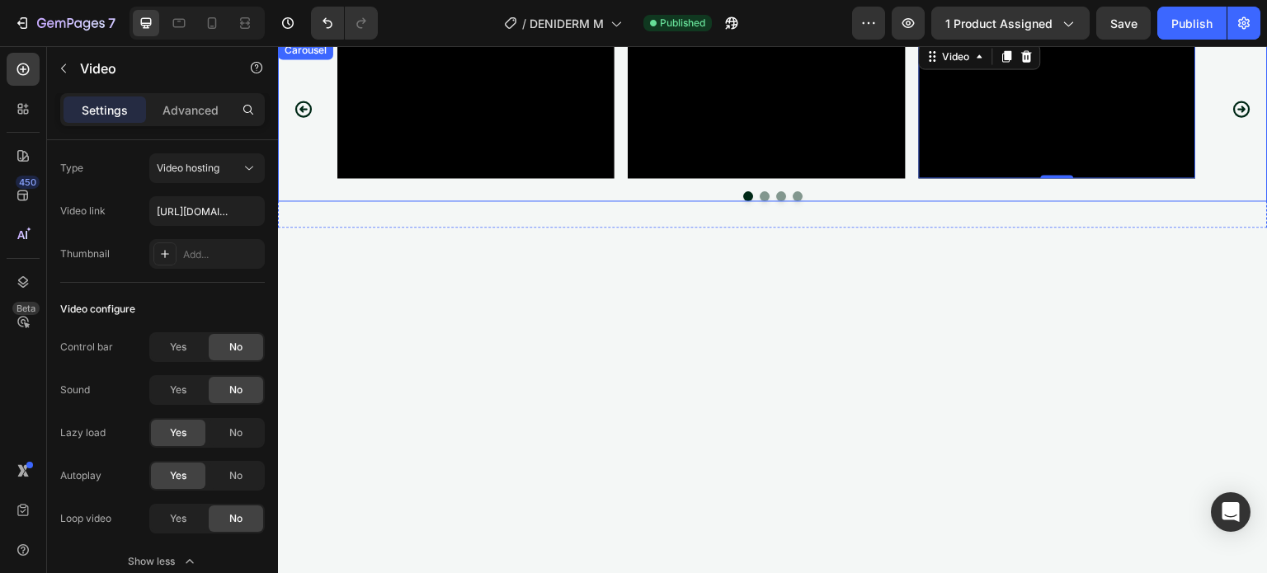
click at [1234, 117] on icon "Carousel Next Arrow" at bounding box center [1242, 109] width 17 height 17
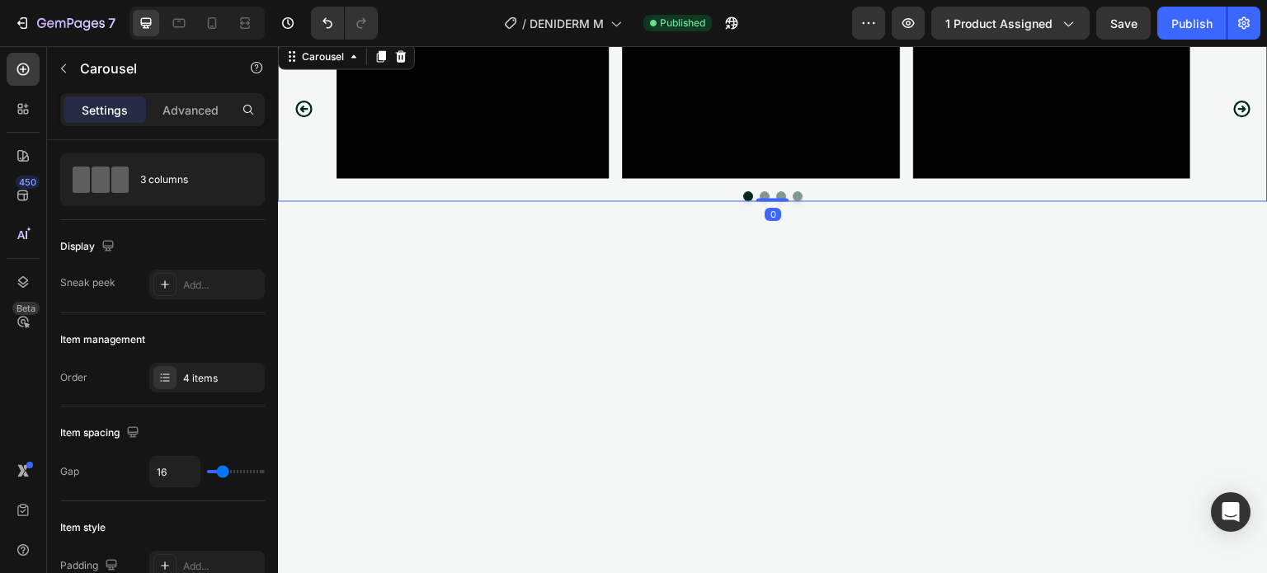
scroll to position [0, 0]
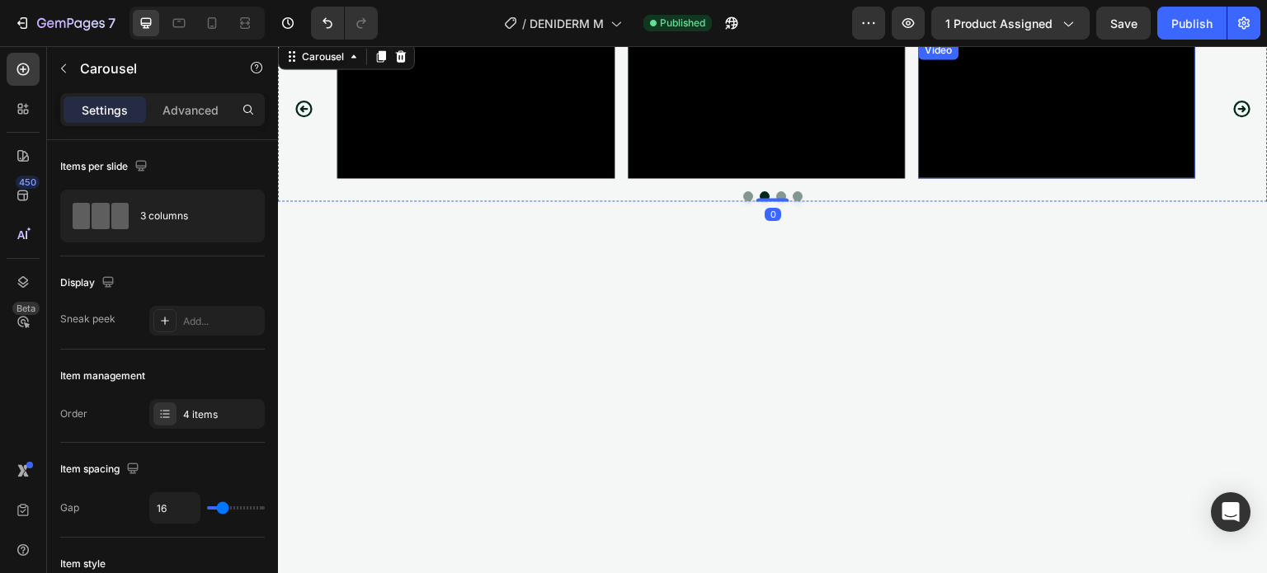
click at [986, 178] on video at bounding box center [1057, 109] width 277 height 139
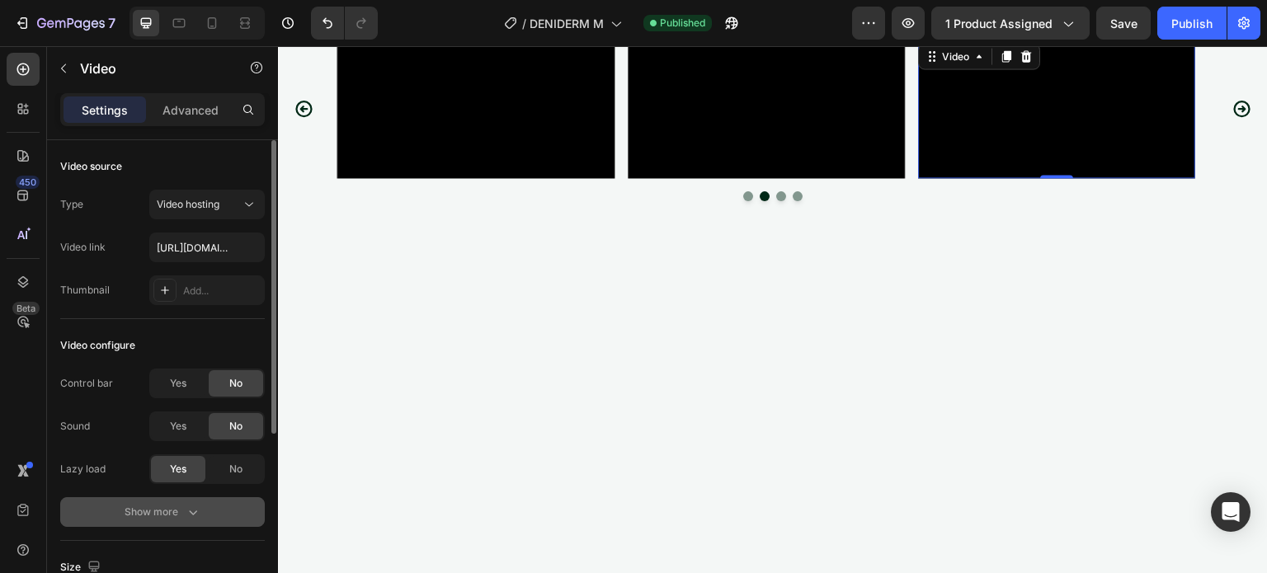
click at [163, 516] on div "Show more" at bounding box center [163, 512] width 77 height 17
click at [188, 511] on div "Yes" at bounding box center [178, 512] width 54 height 26
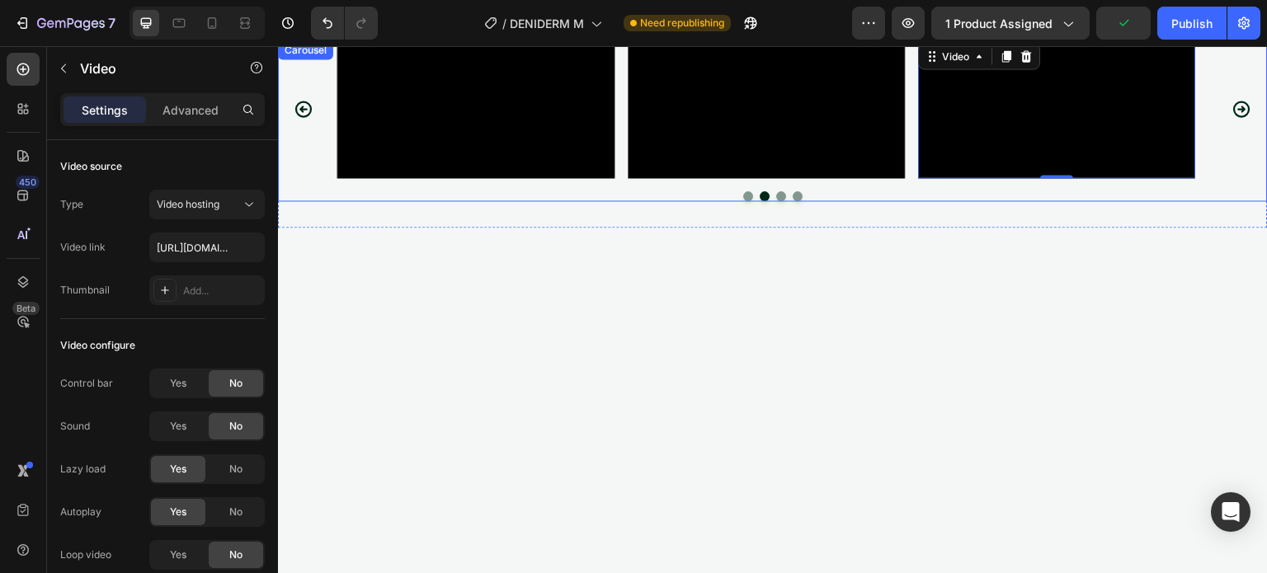
click at [1237, 117] on icon "Carousel Next Arrow" at bounding box center [1242, 109] width 17 height 17
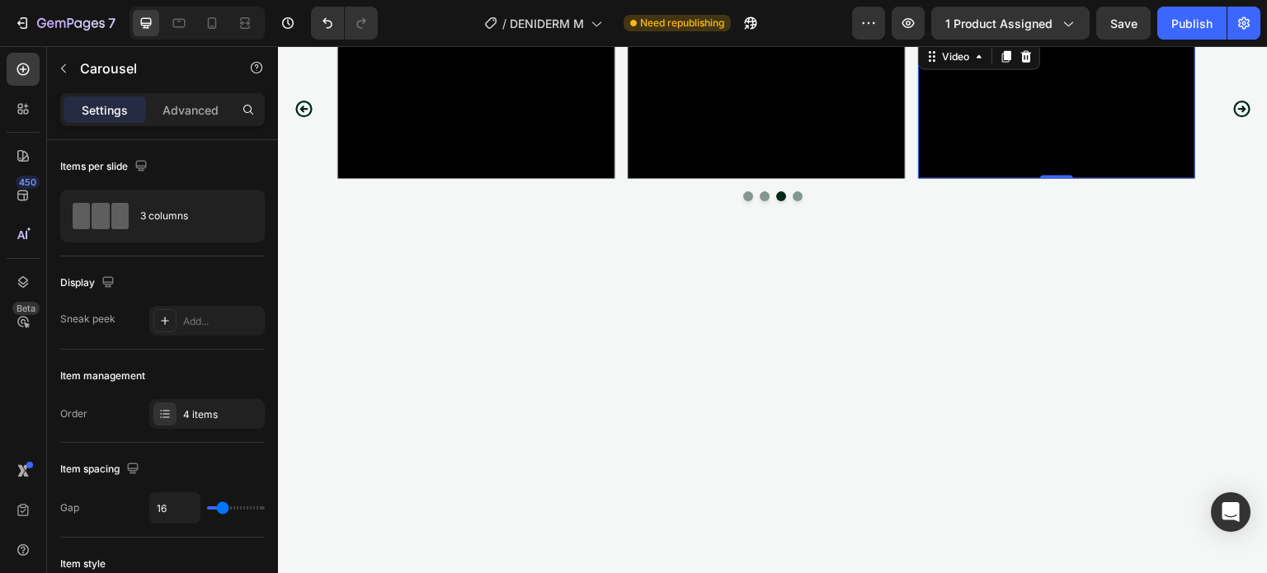
click at [1062, 178] on video at bounding box center [1057, 109] width 277 height 139
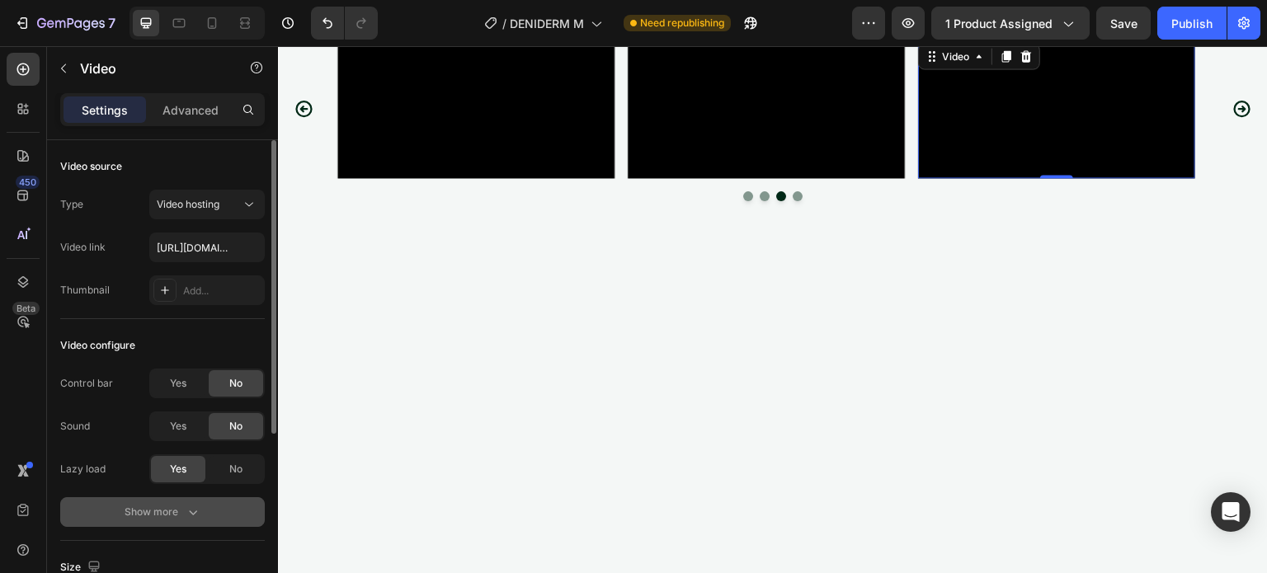
click at [158, 508] on div "Show more" at bounding box center [163, 512] width 77 height 17
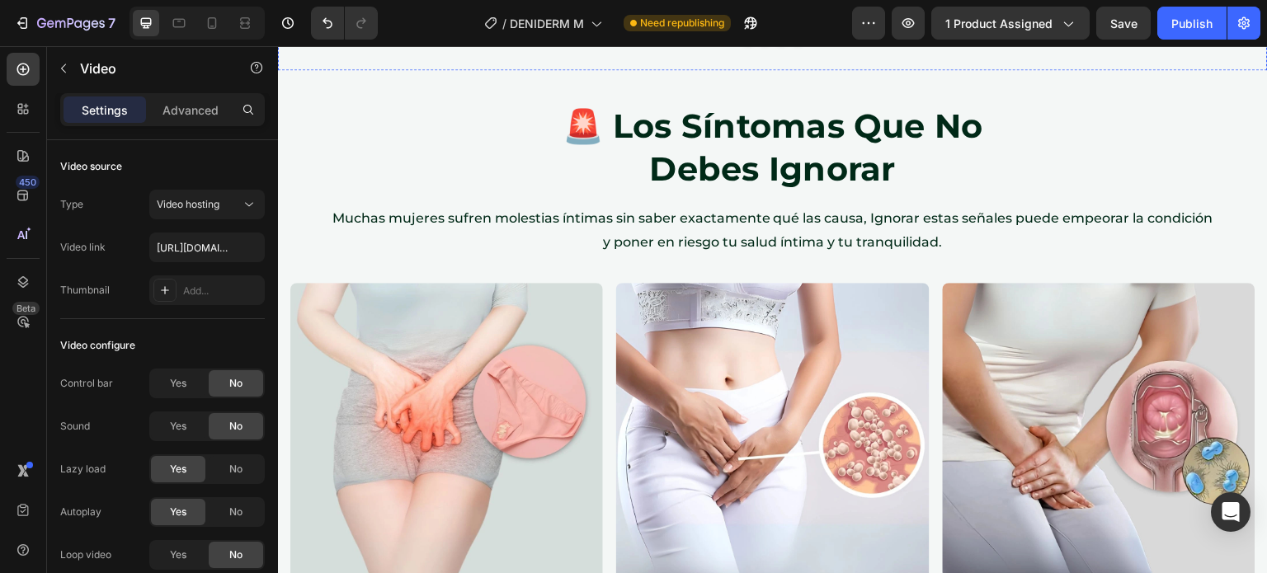
scroll to position [3508, 0]
click at [1186, 26] on div "Publish" at bounding box center [1192, 23] width 41 height 17
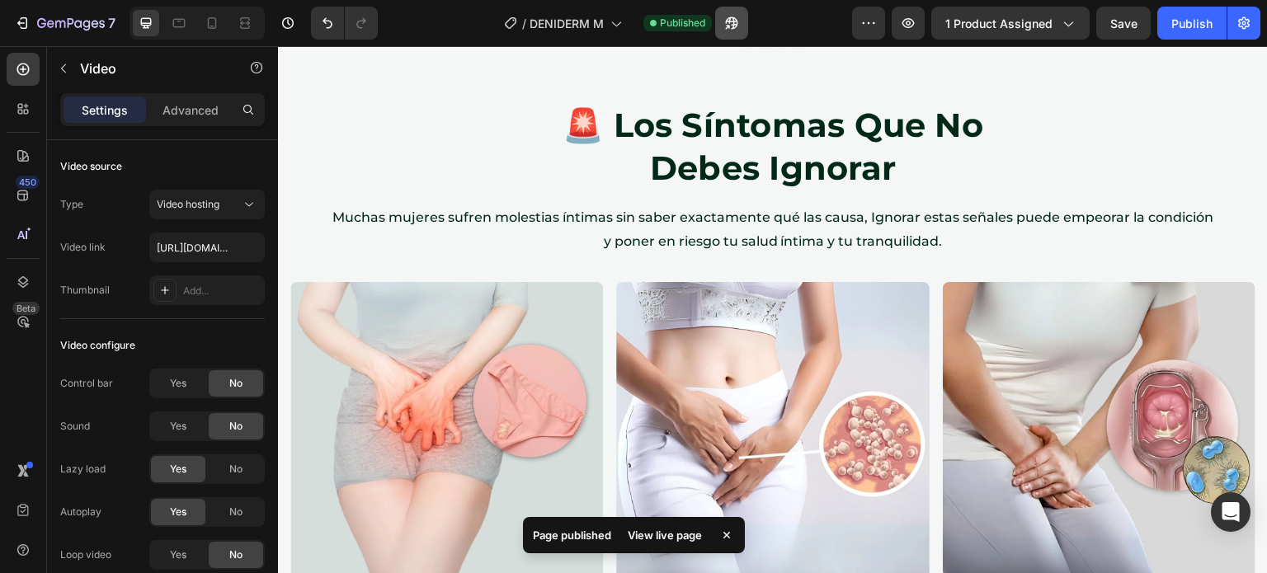
click at [740, 23] on icon "button" at bounding box center [732, 23] width 17 height 17
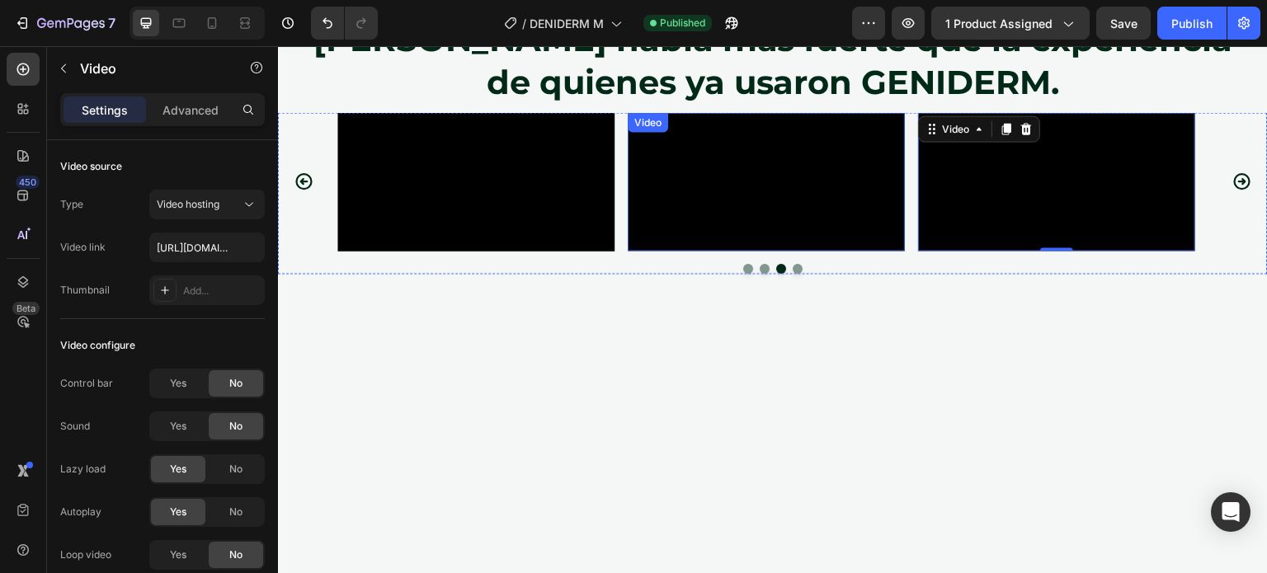
scroll to position [3270, 0]
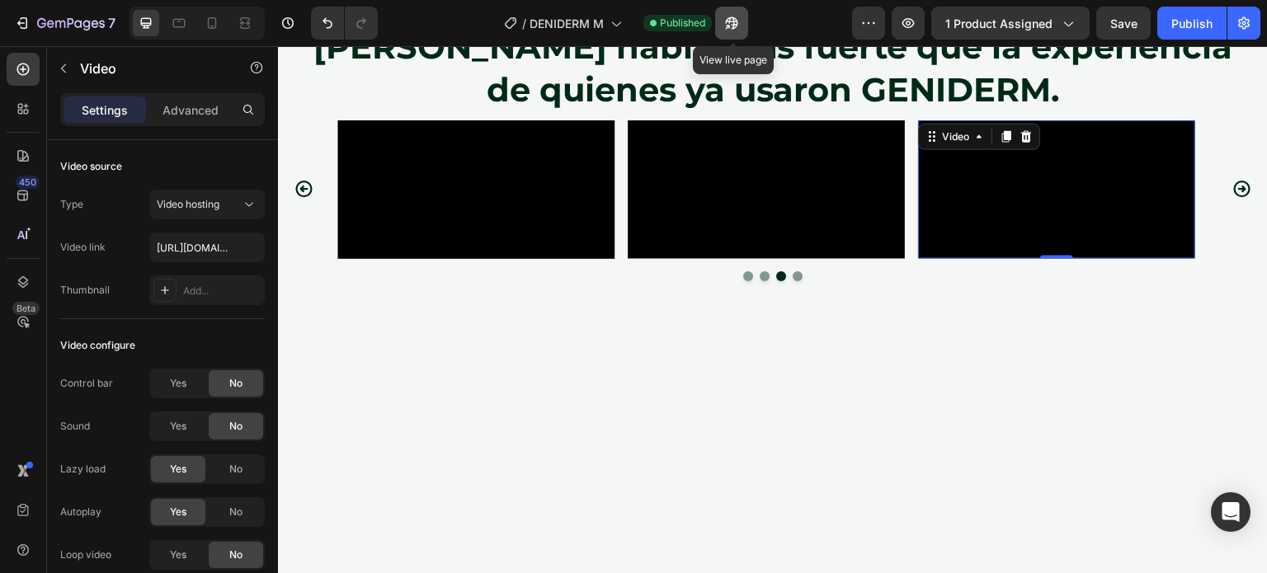
click at [738, 32] on button "button" at bounding box center [731, 23] width 33 height 33
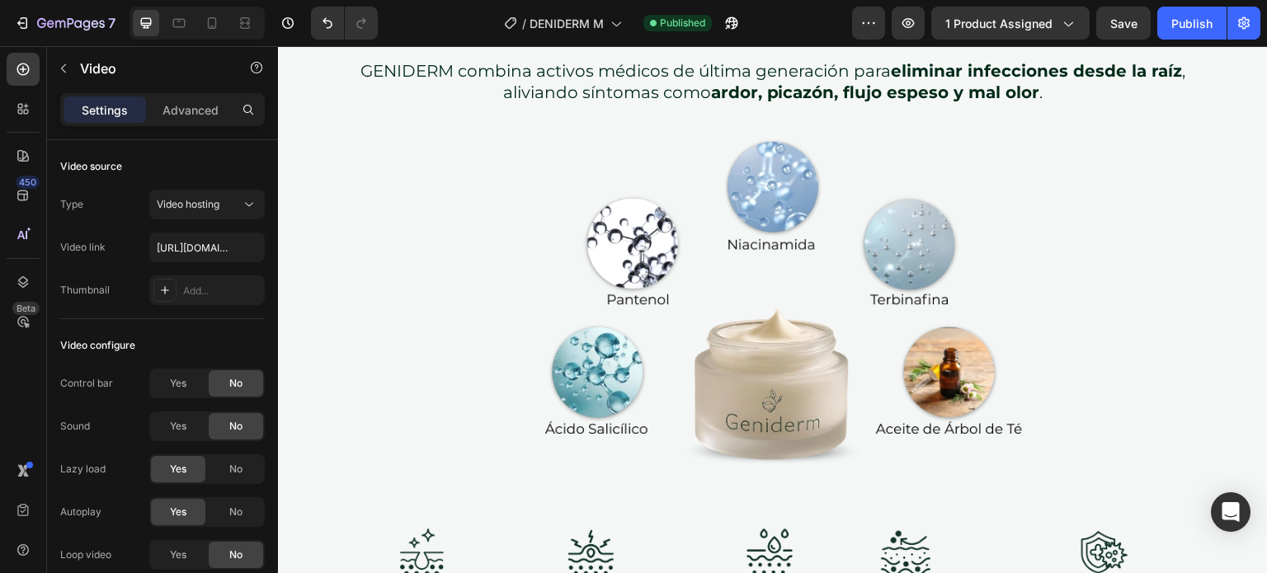
scroll to position [5606, 0]
